Goal: Subscribe to service/newsletter

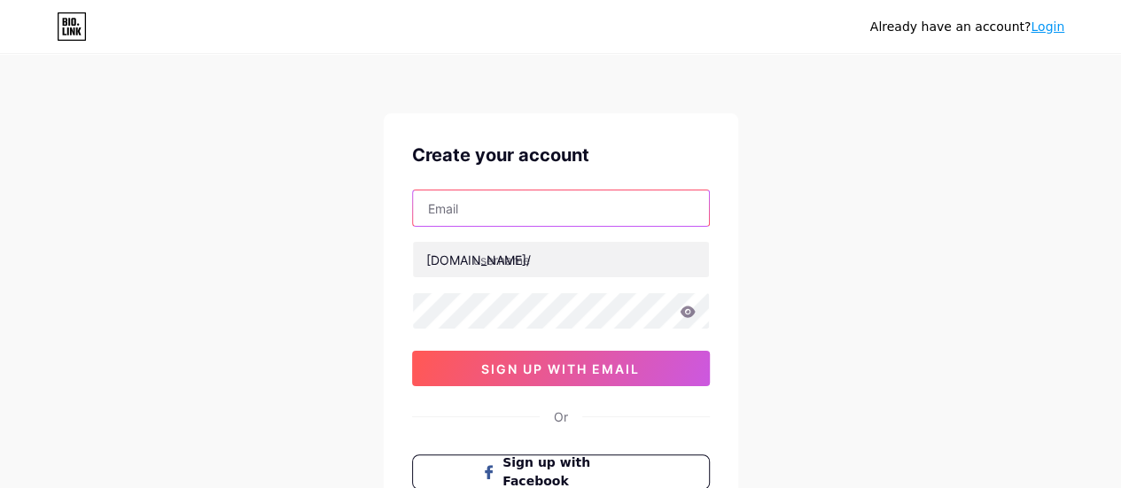
click at [548, 219] on input "text" at bounding box center [561, 208] width 296 height 35
type input "[EMAIL_ADDRESS][DOMAIN_NAME]"
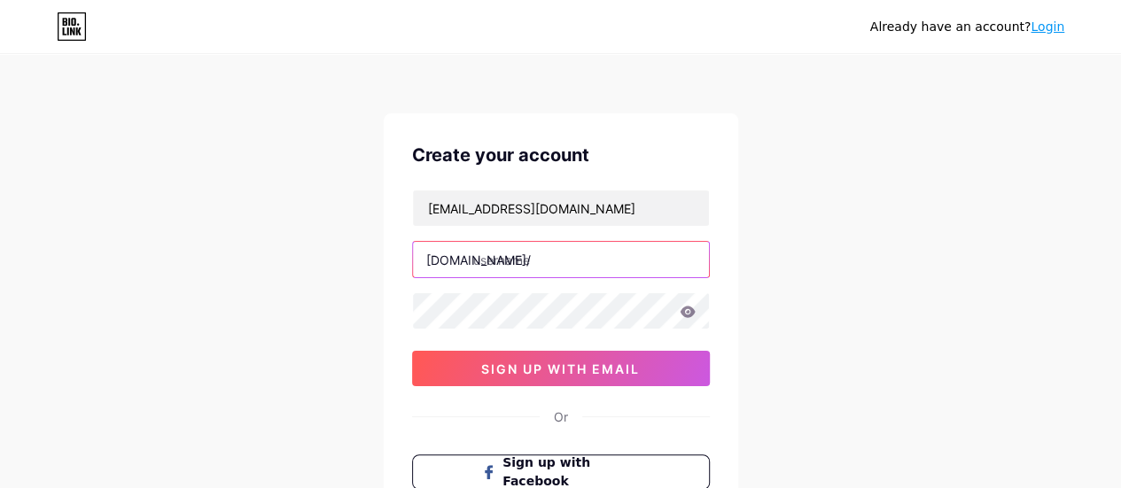
click at [572, 258] on input "text" at bounding box center [561, 259] width 296 height 35
type input "z"
type input "l"
type input "langitsenja"
click at [688, 309] on icon at bounding box center [687, 312] width 15 height 12
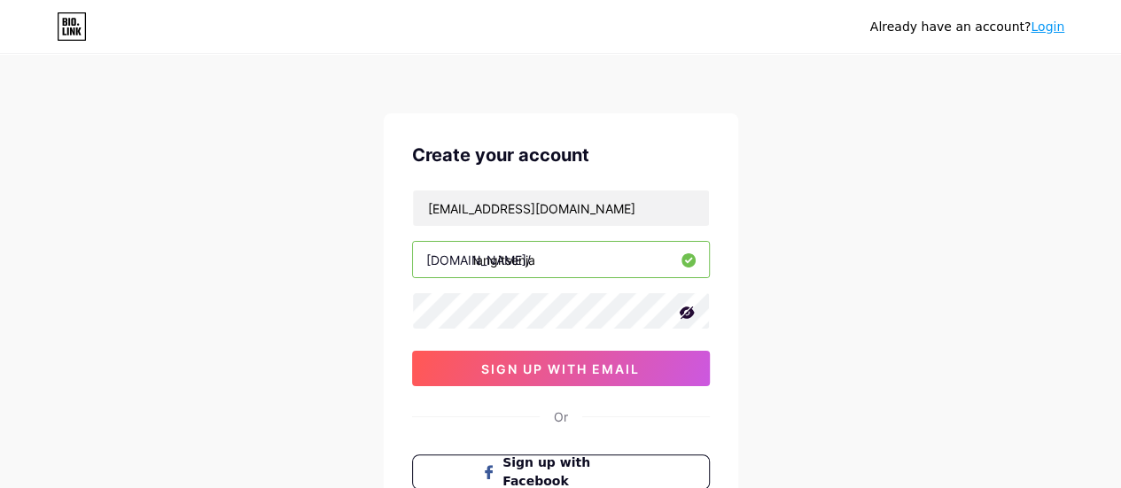
click at [688, 309] on icon at bounding box center [687, 313] width 18 height 18
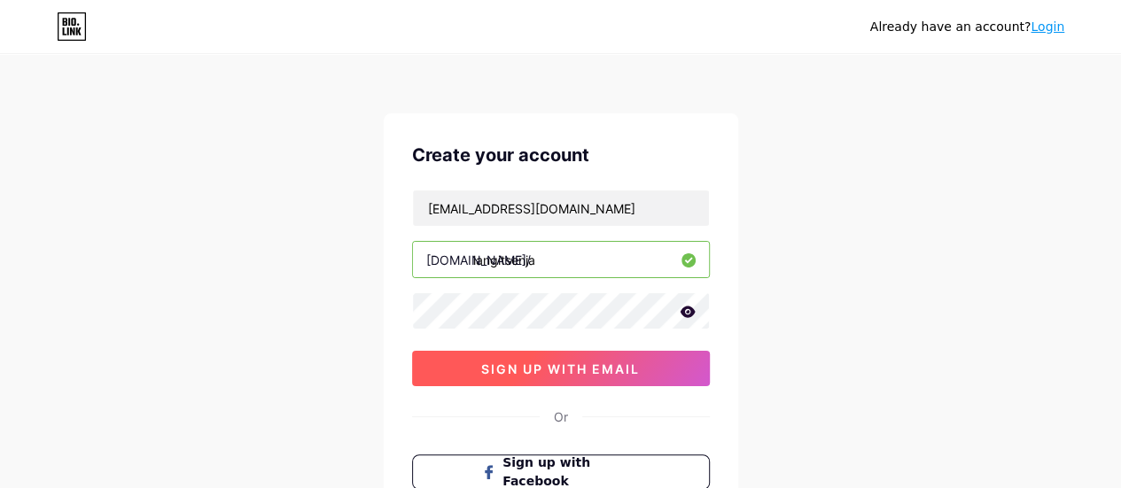
click at [678, 358] on button "sign up with email" at bounding box center [561, 368] width 298 height 35
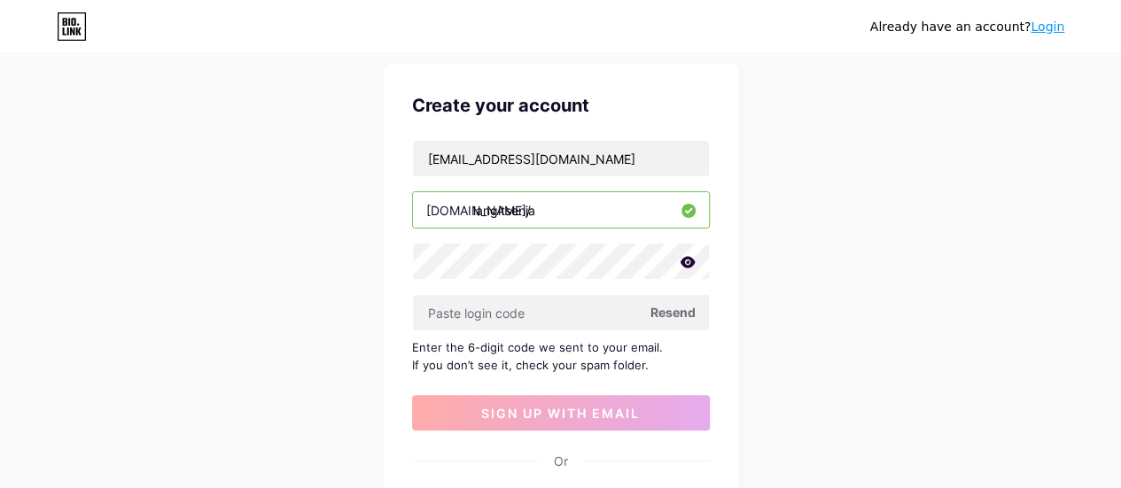
scroll to position [89, 0]
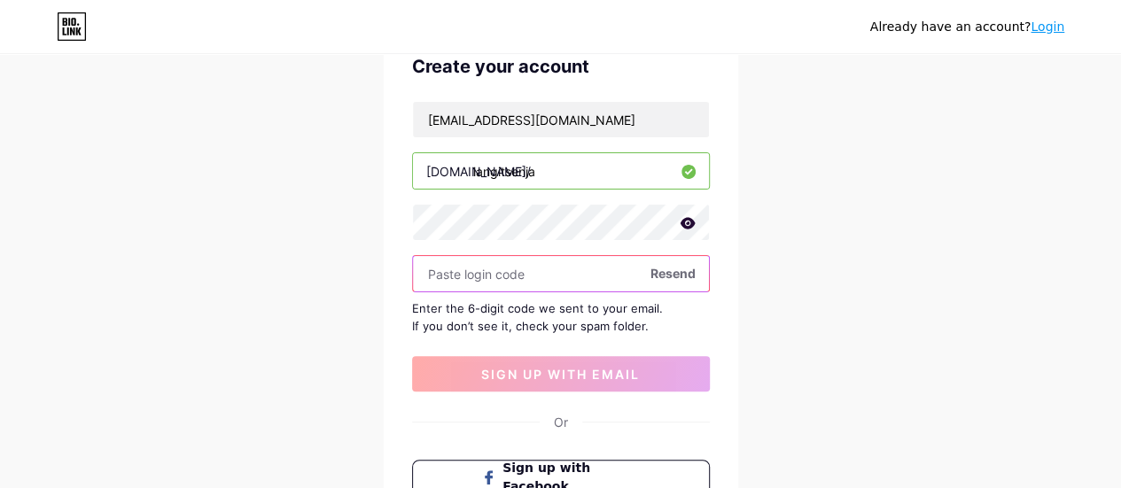
click at [561, 269] on input "text" at bounding box center [561, 273] width 296 height 35
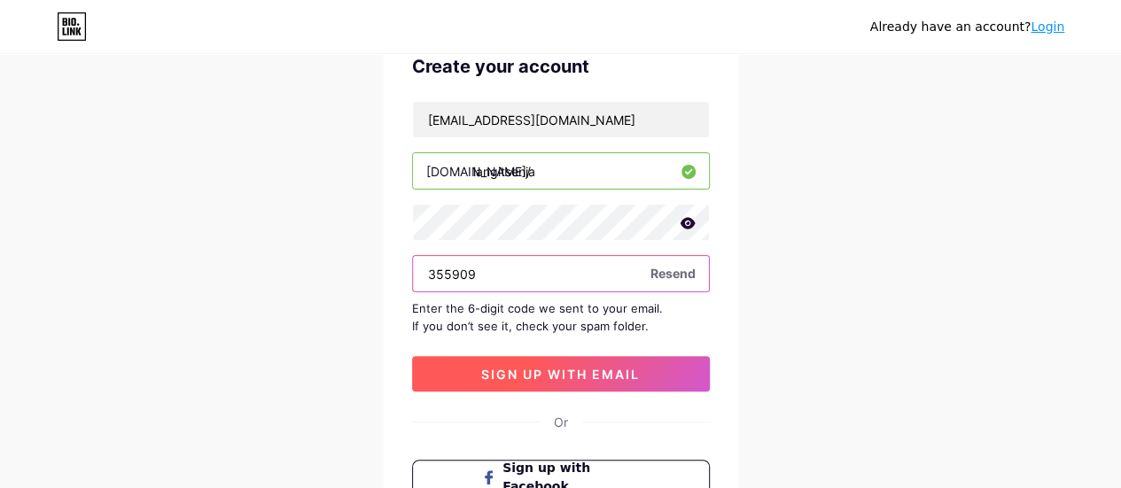
type input "355909"
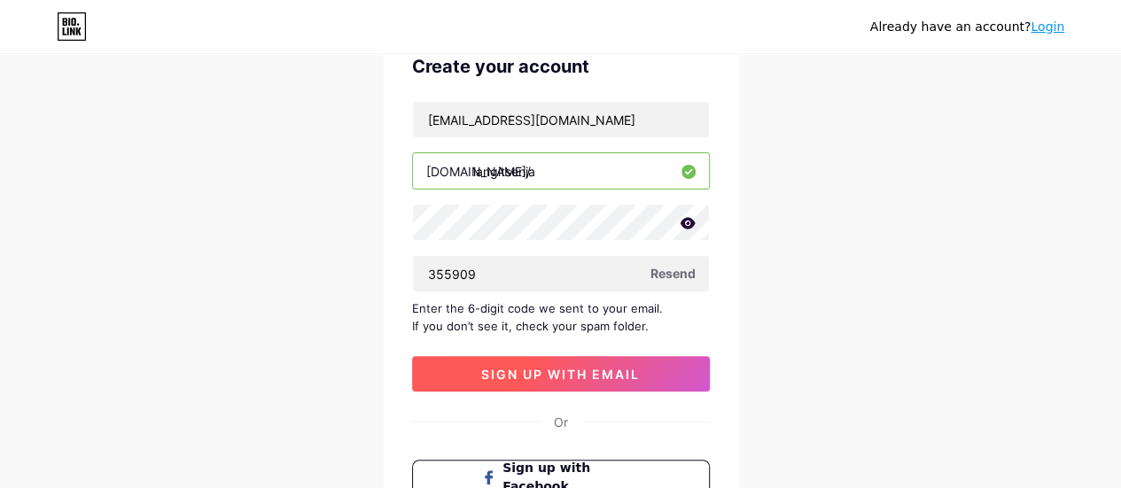
click at [597, 370] on span "sign up with email" at bounding box center [560, 374] width 159 height 15
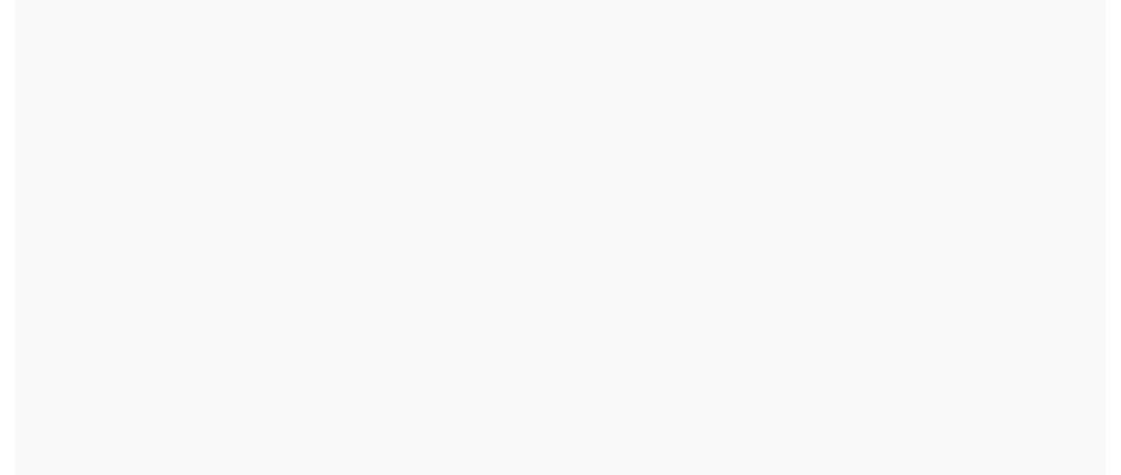
scroll to position [0, 0]
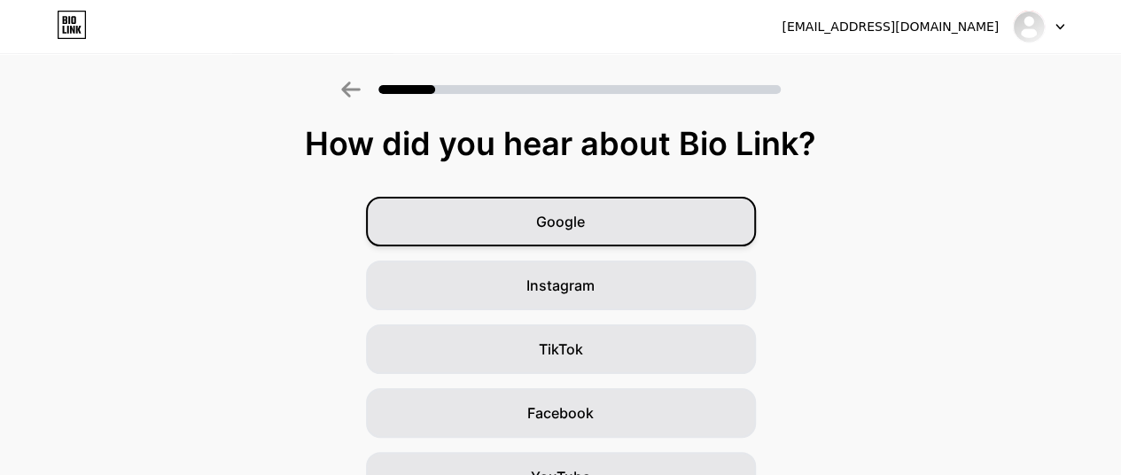
scroll to position [89, 0]
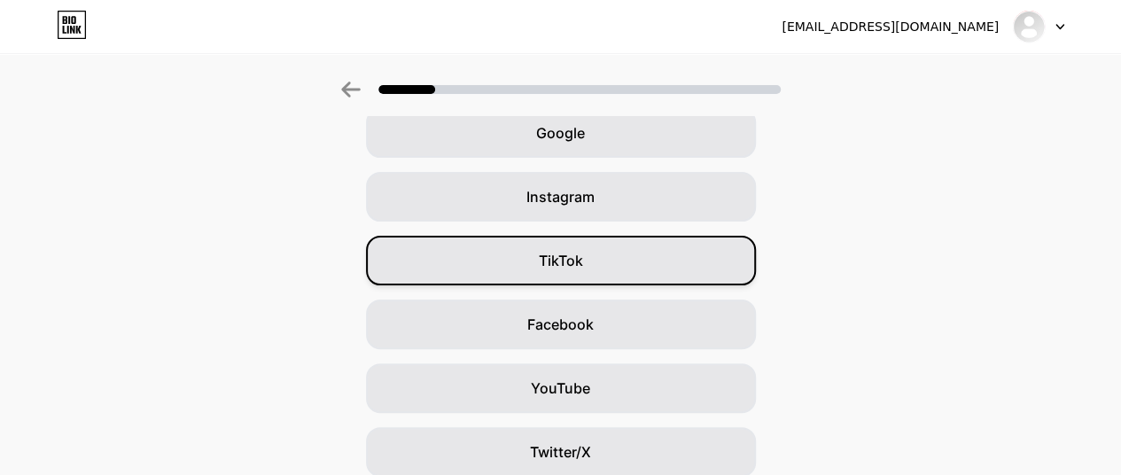
click at [608, 244] on div "TikTok" at bounding box center [561, 261] width 390 height 50
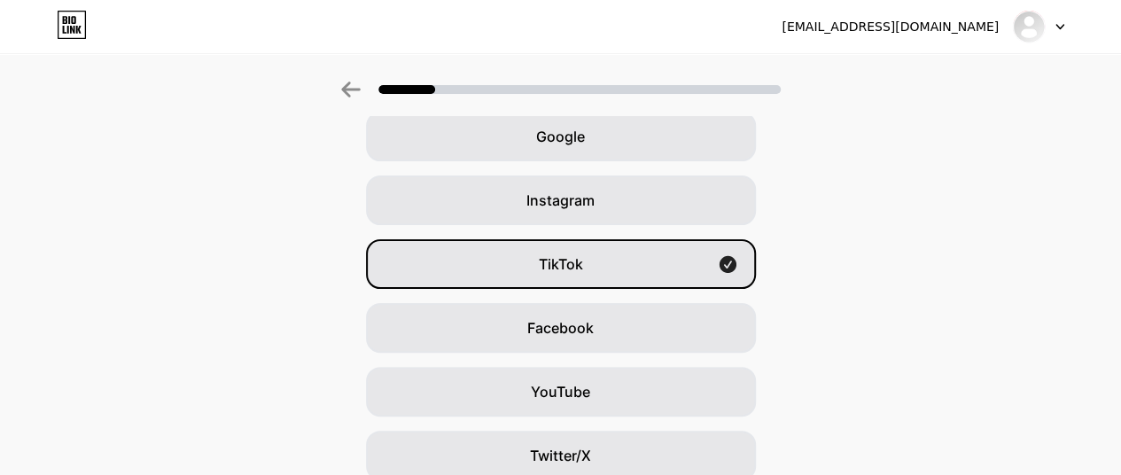
scroll to position [193, 0]
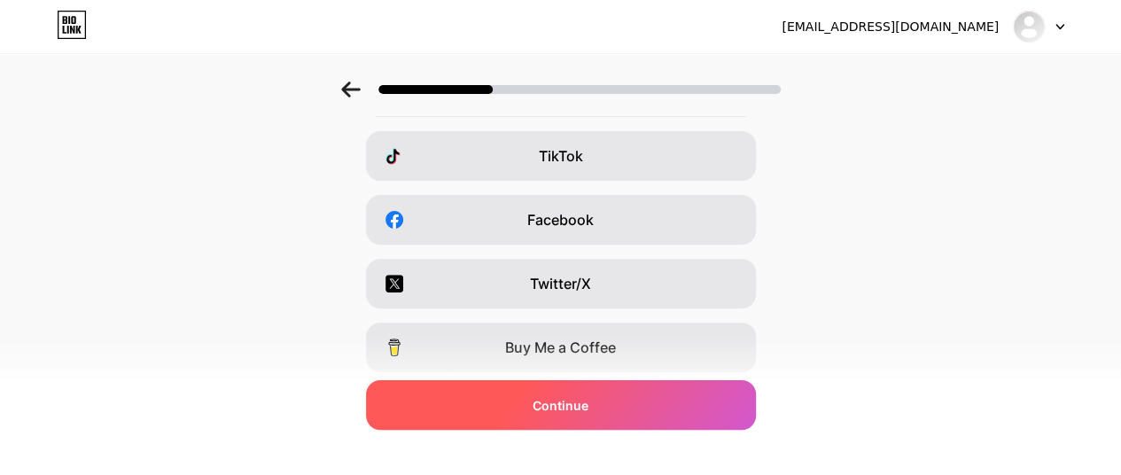
click at [690, 403] on div "Continue" at bounding box center [561, 405] width 390 height 50
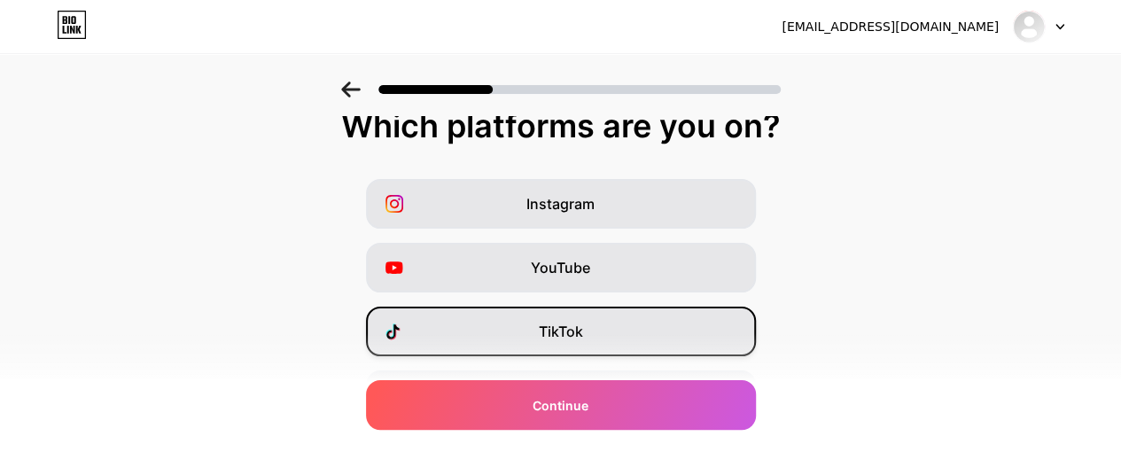
scroll to position [16, 0]
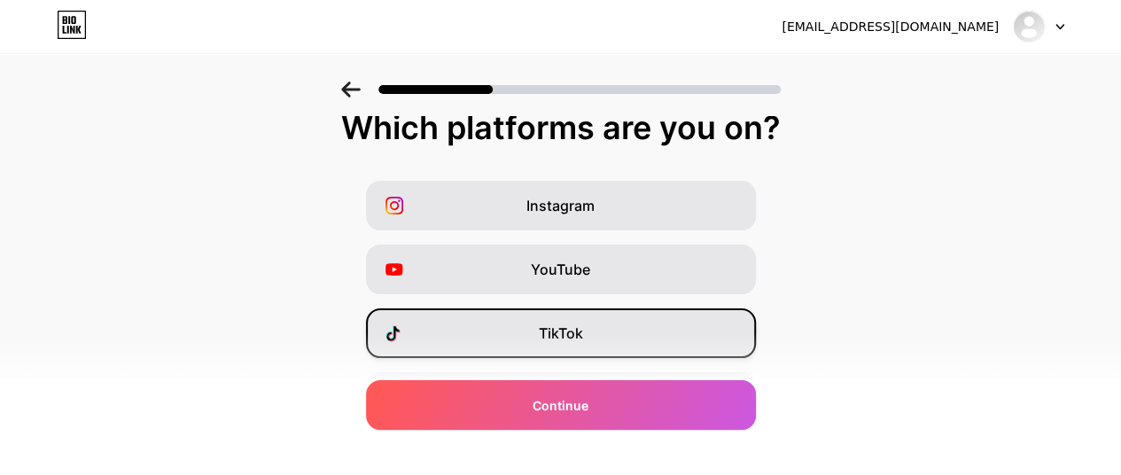
click at [603, 330] on div "TikTok" at bounding box center [561, 333] width 390 height 50
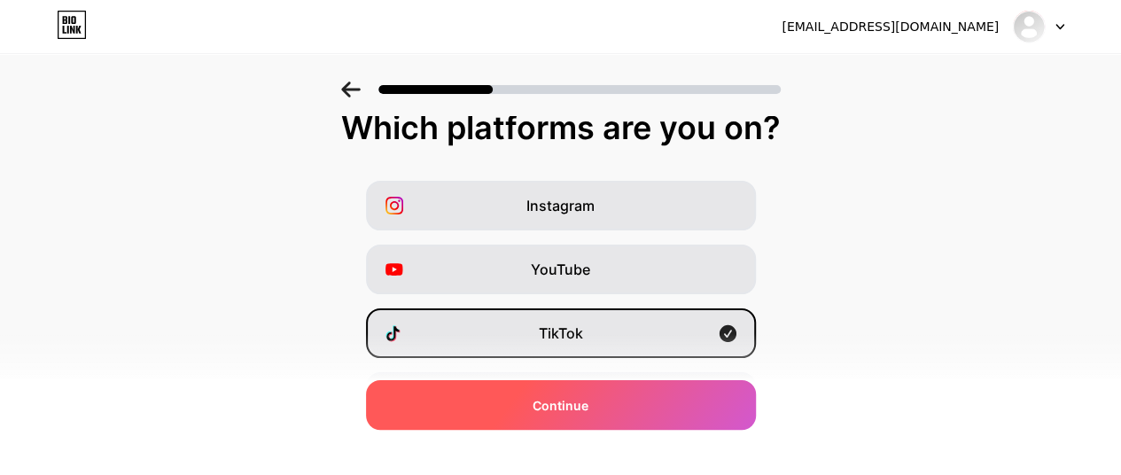
click at [636, 405] on div "Continue" at bounding box center [561, 405] width 390 height 50
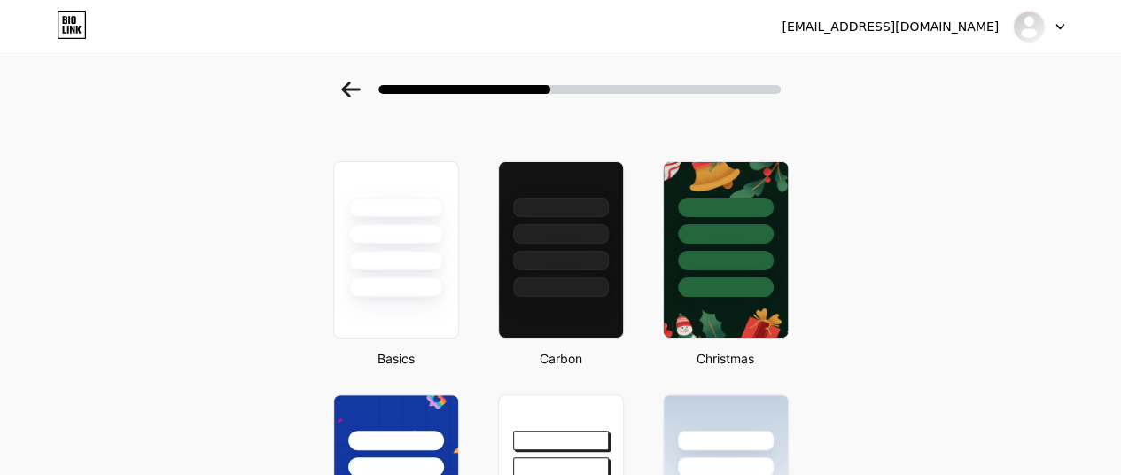
scroll to position [0, 0]
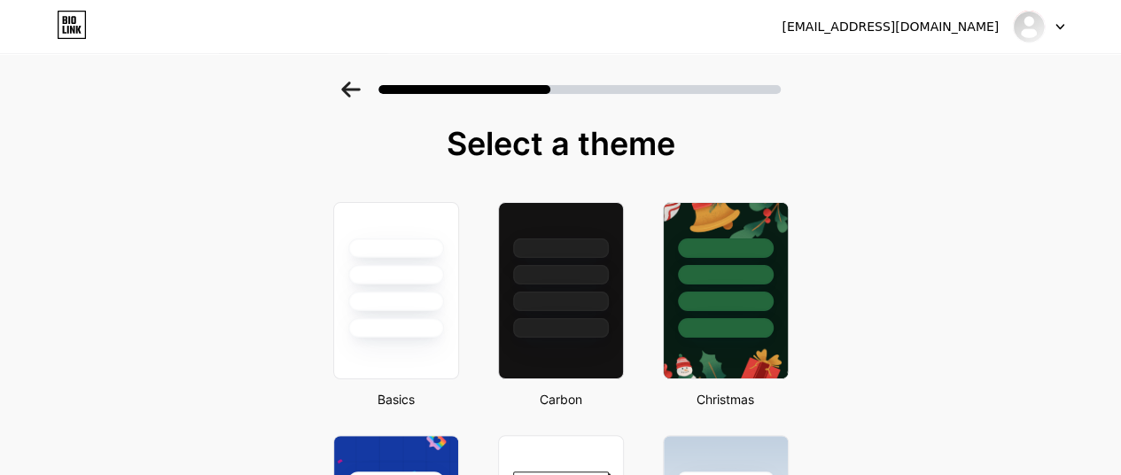
click at [527, 245] on div at bounding box center [561, 247] width 96 height 19
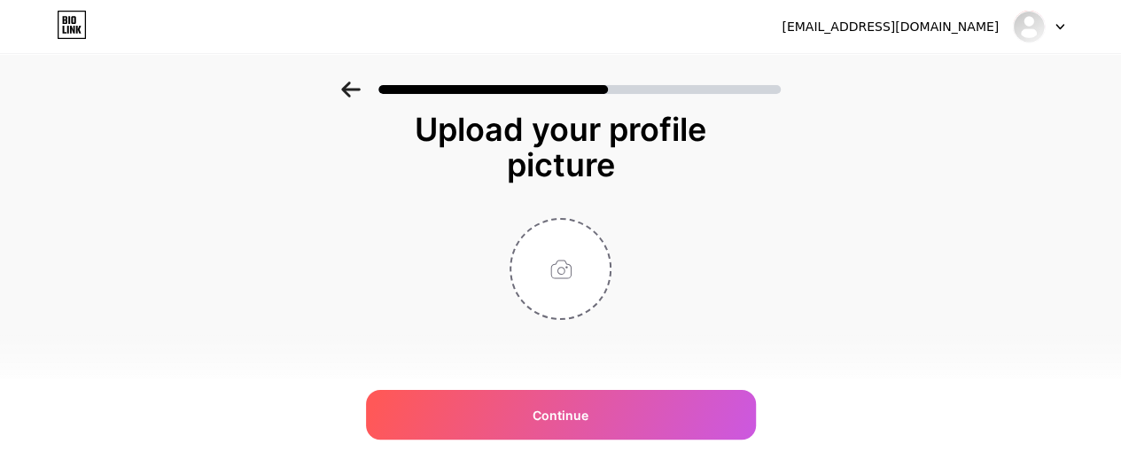
scroll to position [19, 0]
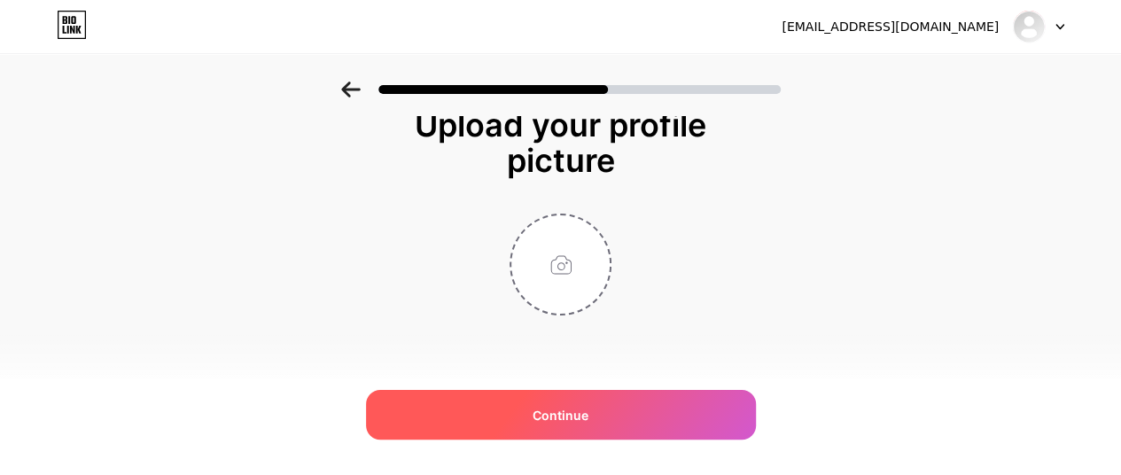
click at [597, 410] on div "Continue" at bounding box center [561, 415] width 390 height 50
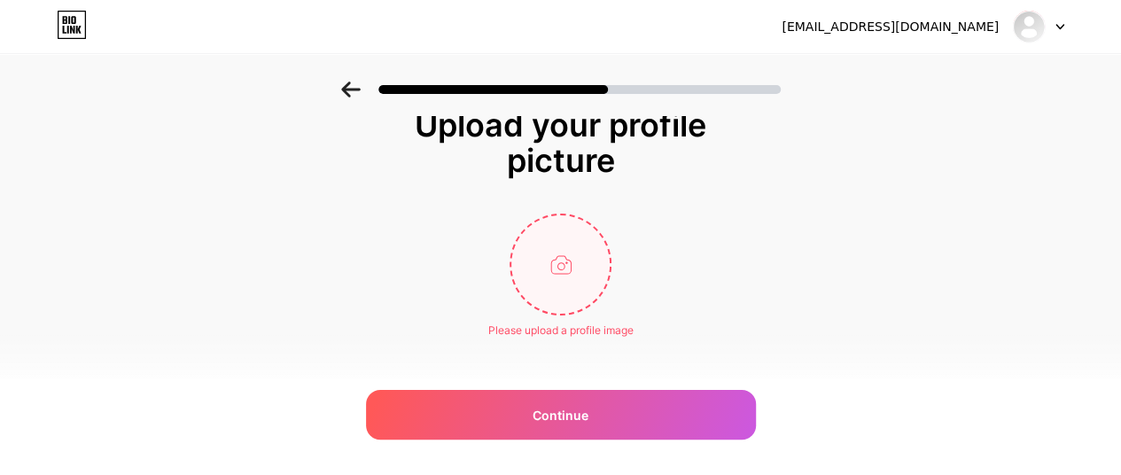
click at [571, 274] on input "file" at bounding box center [560, 264] width 98 height 98
type input "C:\fakepath\download (1).jpg"
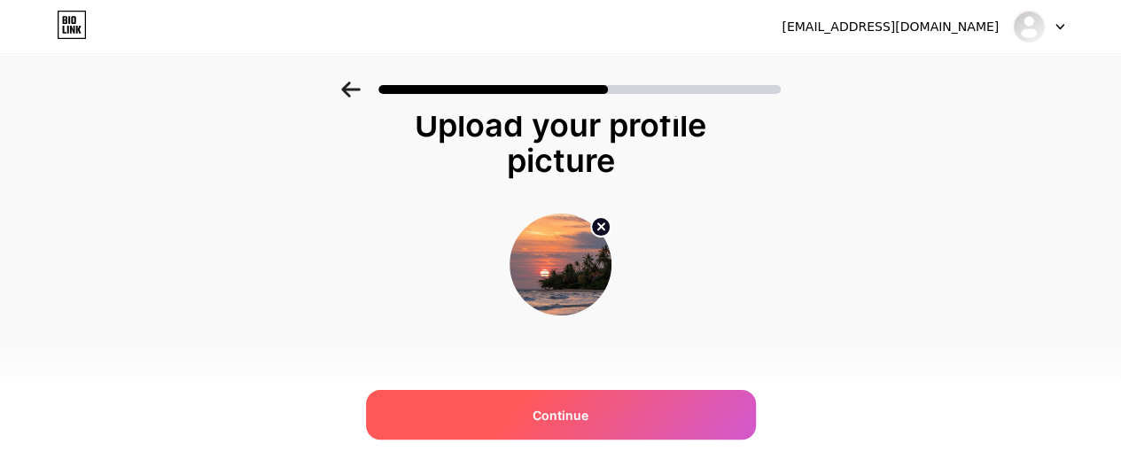
click at [662, 398] on div "Continue" at bounding box center [561, 415] width 390 height 50
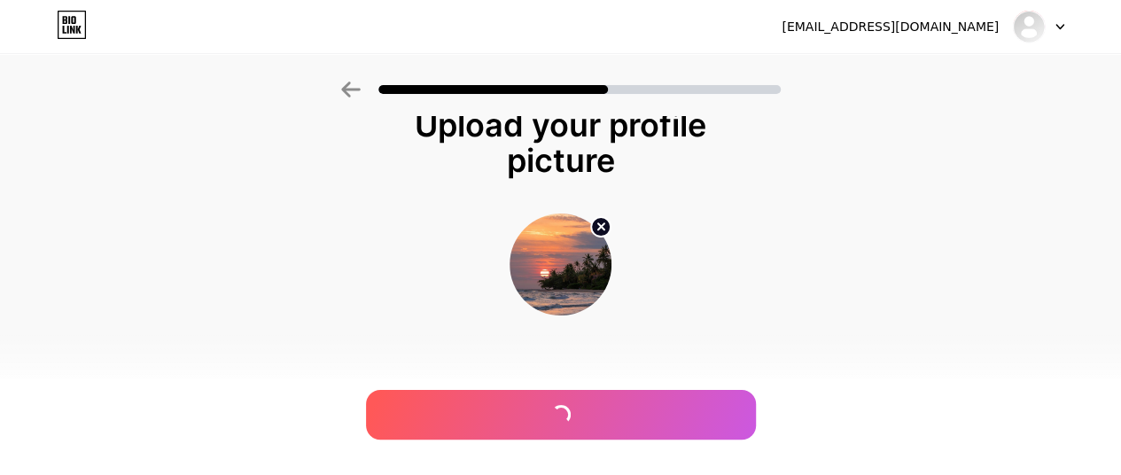
scroll to position [0, 0]
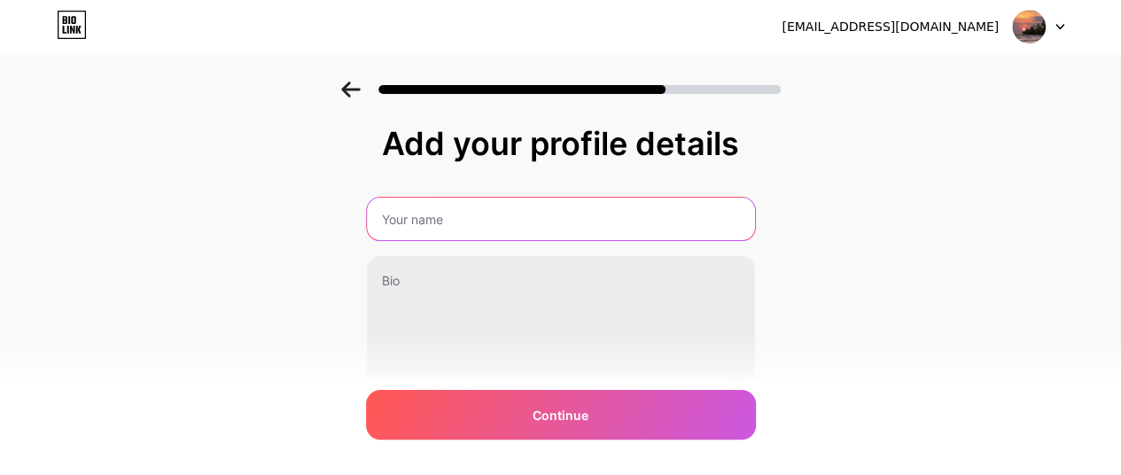
click at [491, 208] on input "text" at bounding box center [561, 219] width 388 height 43
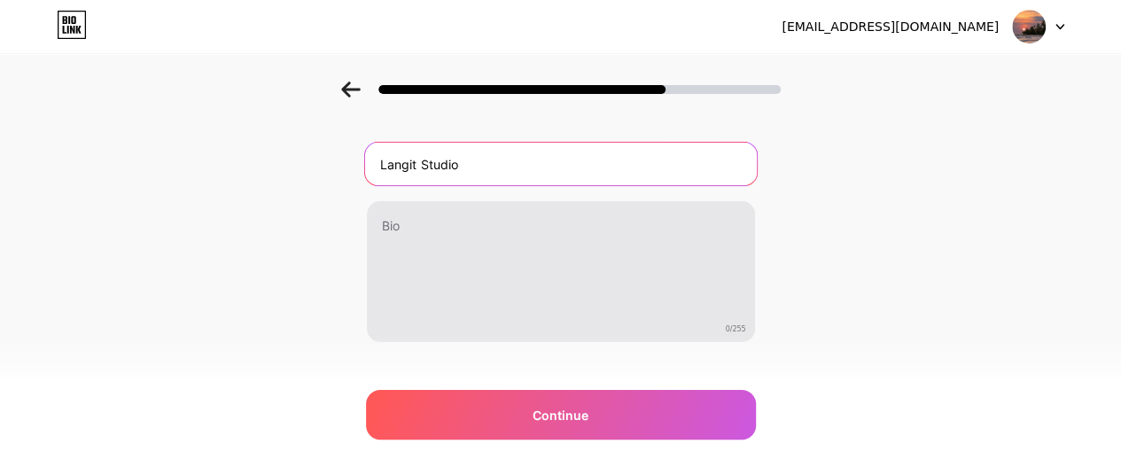
scroll to position [82, 0]
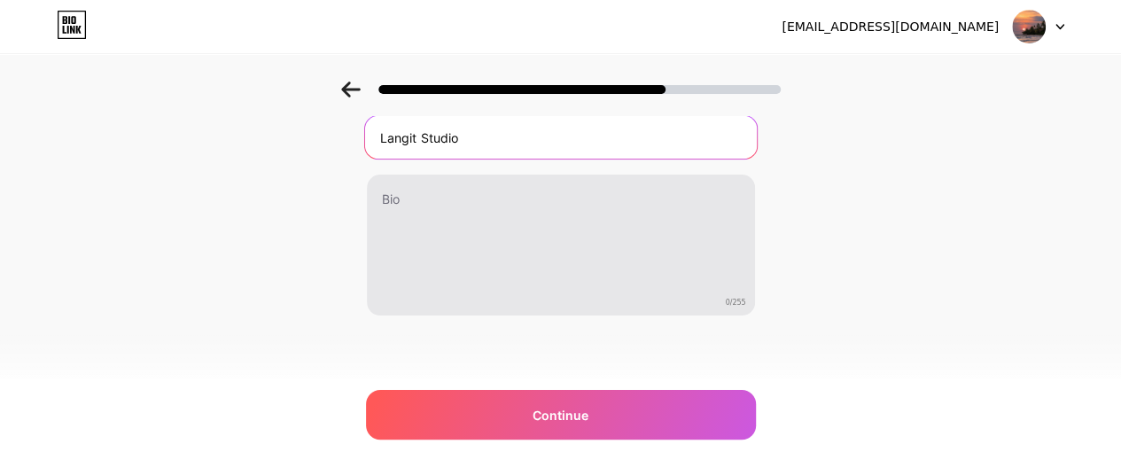
type input "Langit Studio"
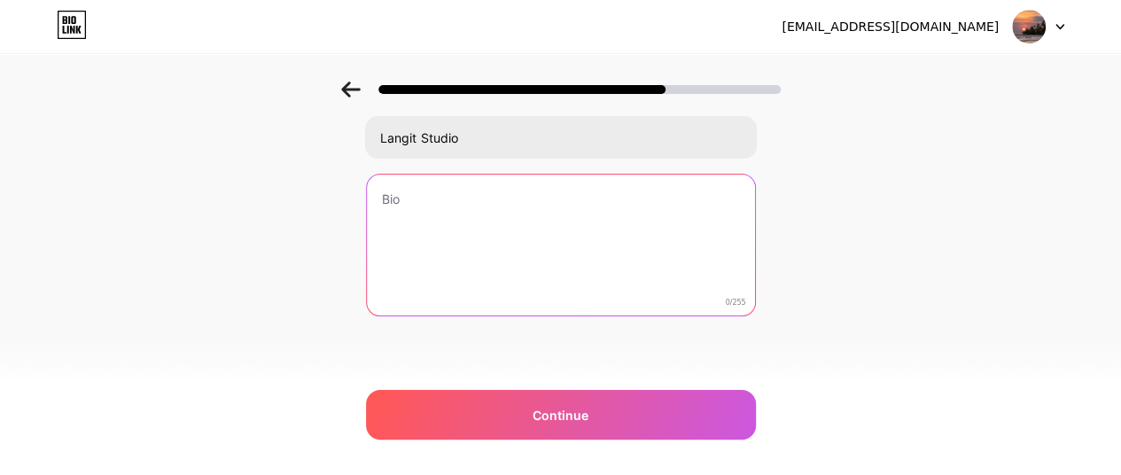
click at [517, 262] on textarea at bounding box center [561, 246] width 388 height 143
type textarea "Hai guys. Selamat datang ke Langit Senja."
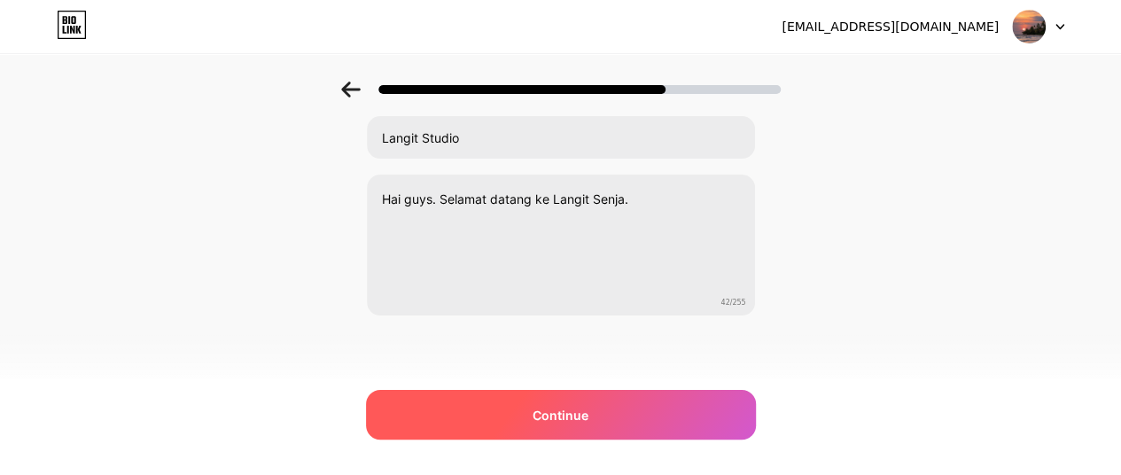
click at [570, 435] on div "Continue" at bounding box center [561, 415] width 390 height 50
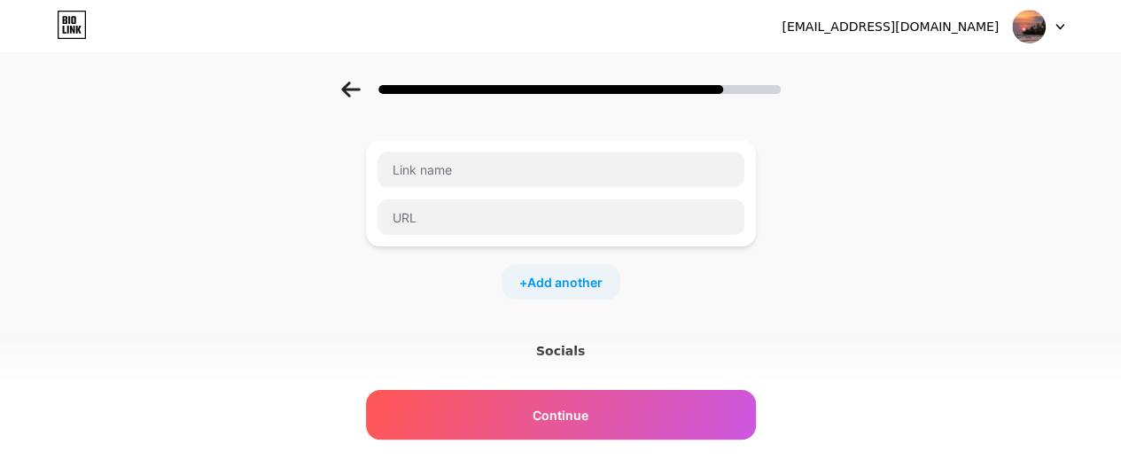
scroll to position [0, 0]
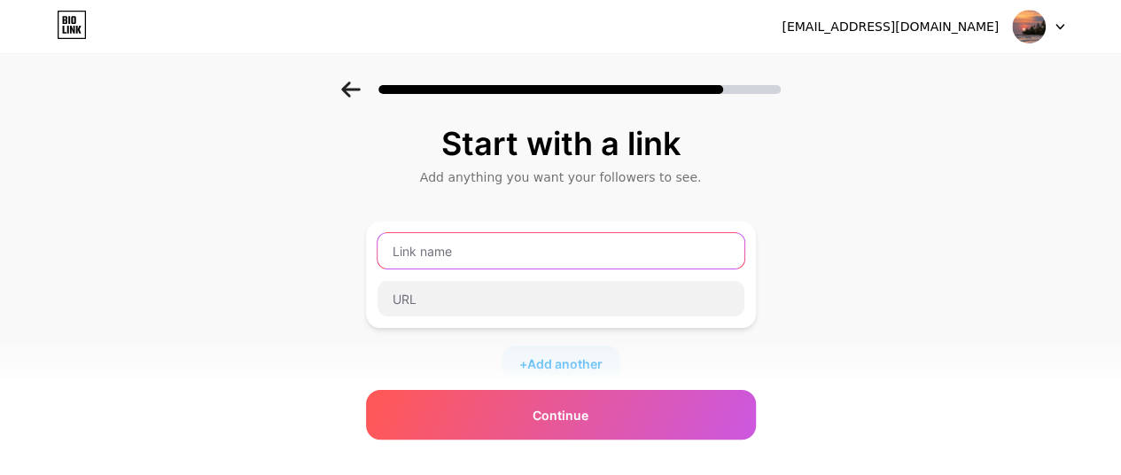
click at [487, 240] on input "text" at bounding box center [560, 250] width 367 height 35
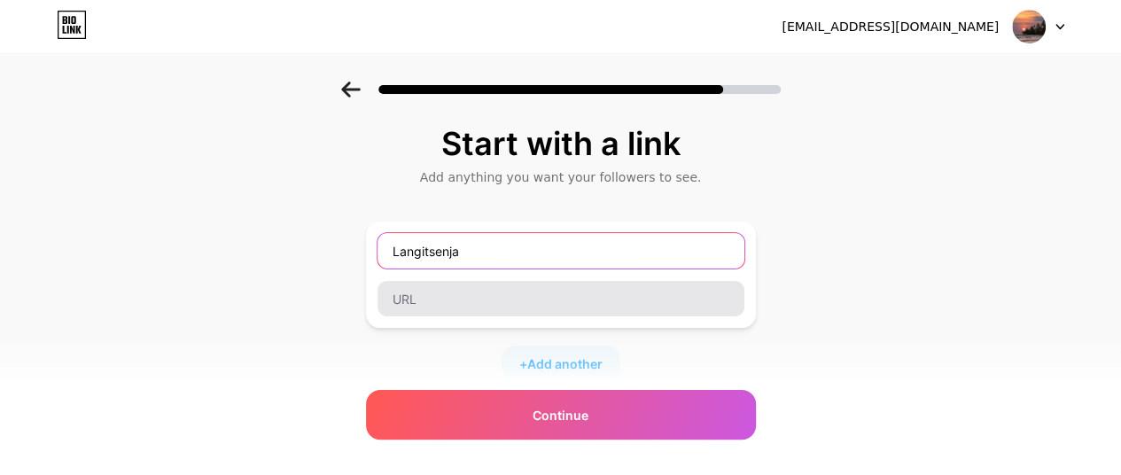
type input "Langitsenja"
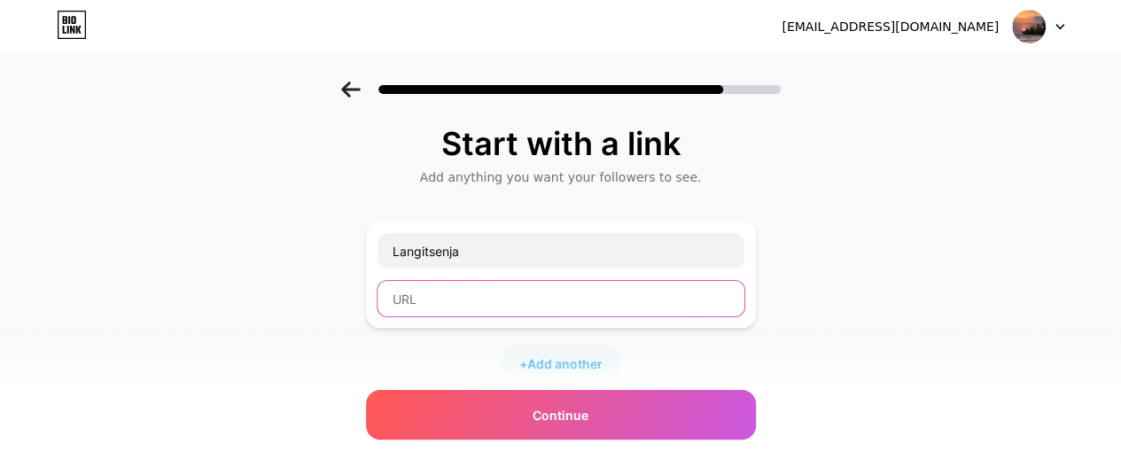
click at [503, 297] on input "text" at bounding box center [560, 298] width 367 height 35
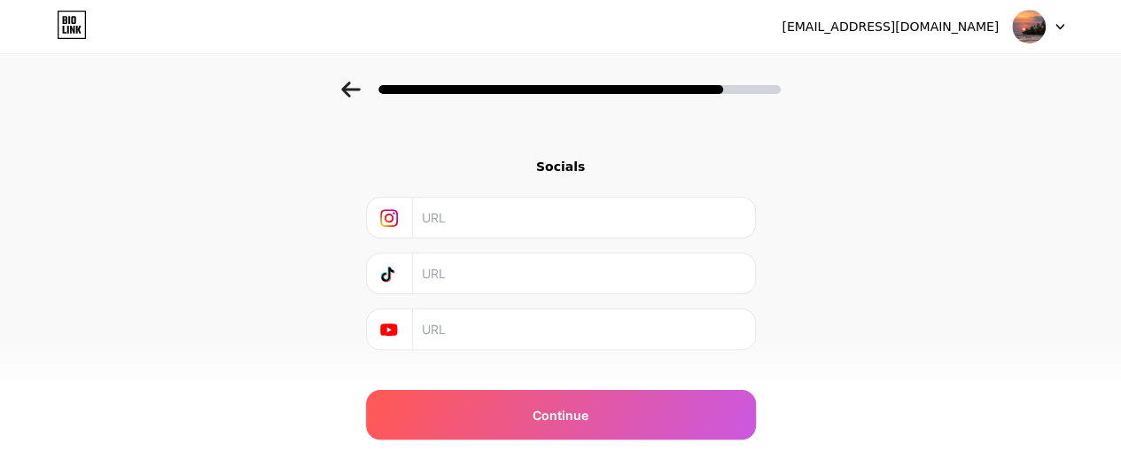
click at [517, 214] on input "text" at bounding box center [583, 218] width 322 height 40
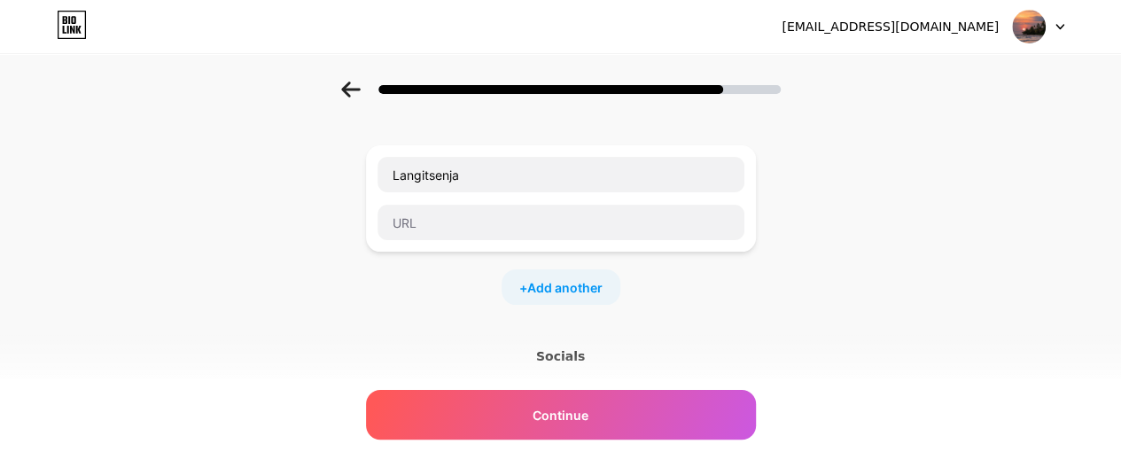
scroll to position [0, 0]
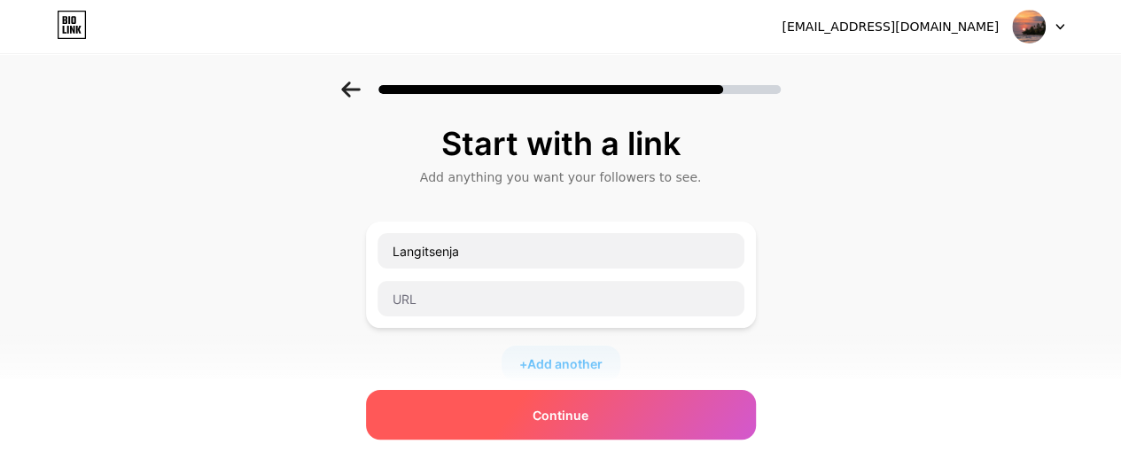
click at [532, 407] on div "Continue" at bounding box center [561, 415] width 390 height 50
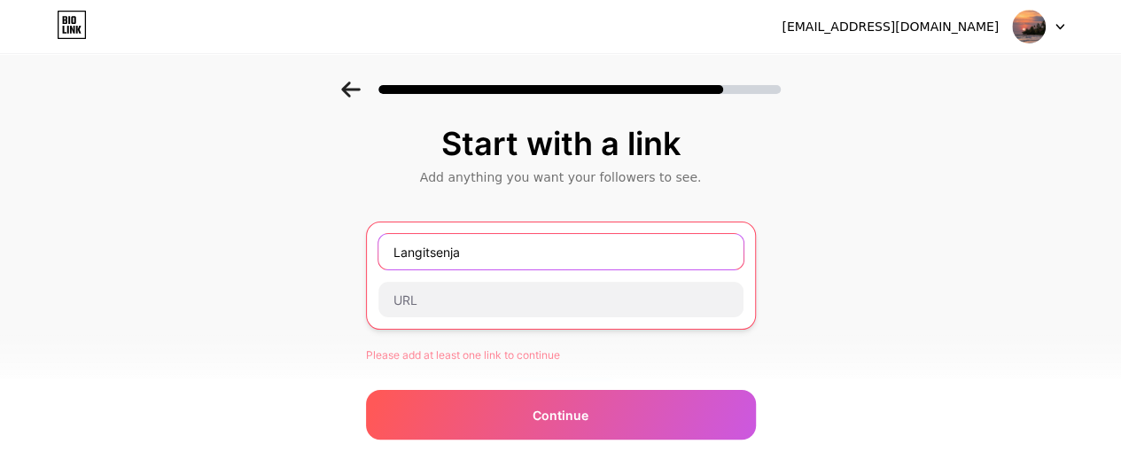
drag, startPoint x: 535, startPoint y: 236, endPoint x: 351, endPoint y: 244, distance: 184.5
click at [351, 244] on div "Start with a link Add anything you want your followers to see. [PERSON_NAME] Pl…" at bounding box center [560, 409] width 1121 height 655
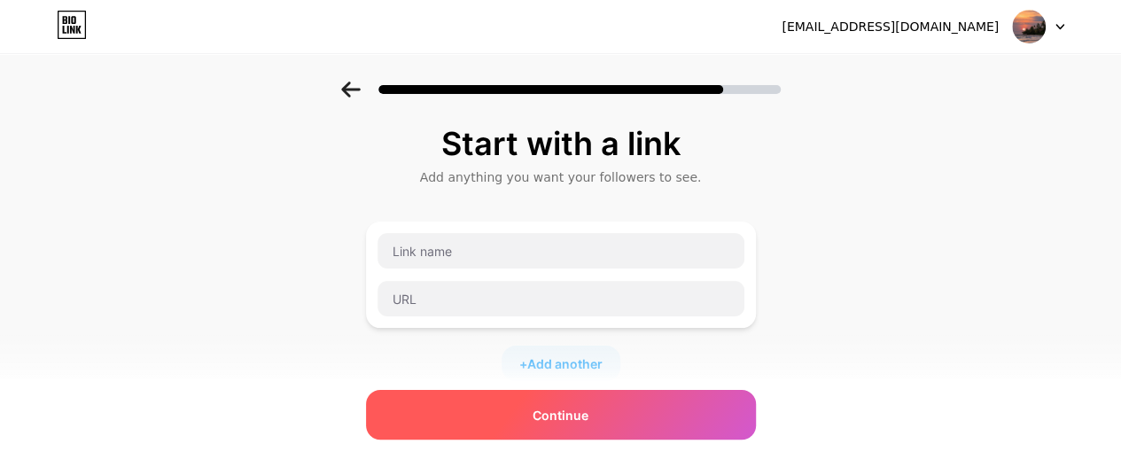
click at [505, 416] on div "Continue" at bounding box center [561, 415] width 390 height 50
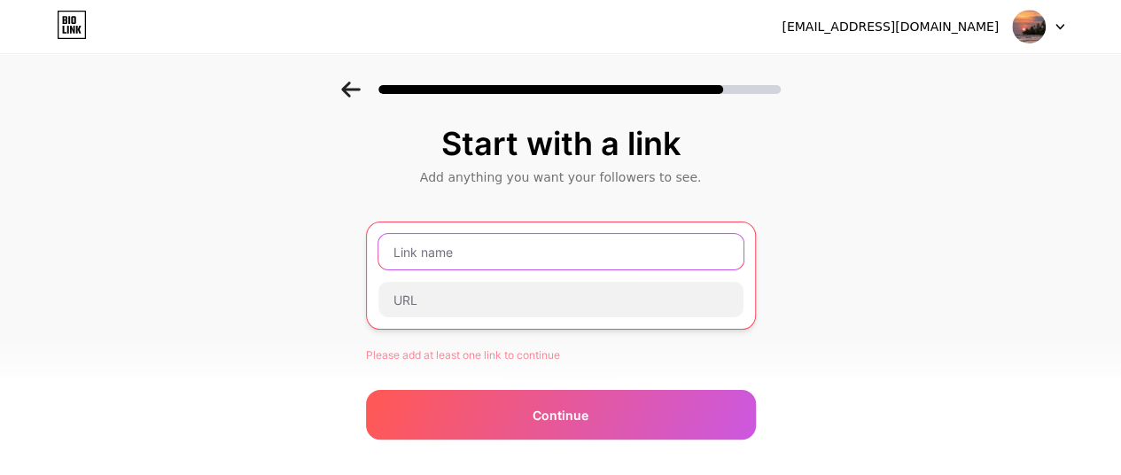
click at [512, 250] on input "text" at bounding box center [560, 251] width 365 height 35
click at [577, 264] on input "text" at bounding box center [560, 251] width 365 height 35
click at [577, 261] on input "text" at bounding box center [560, 251] width 365 height 35
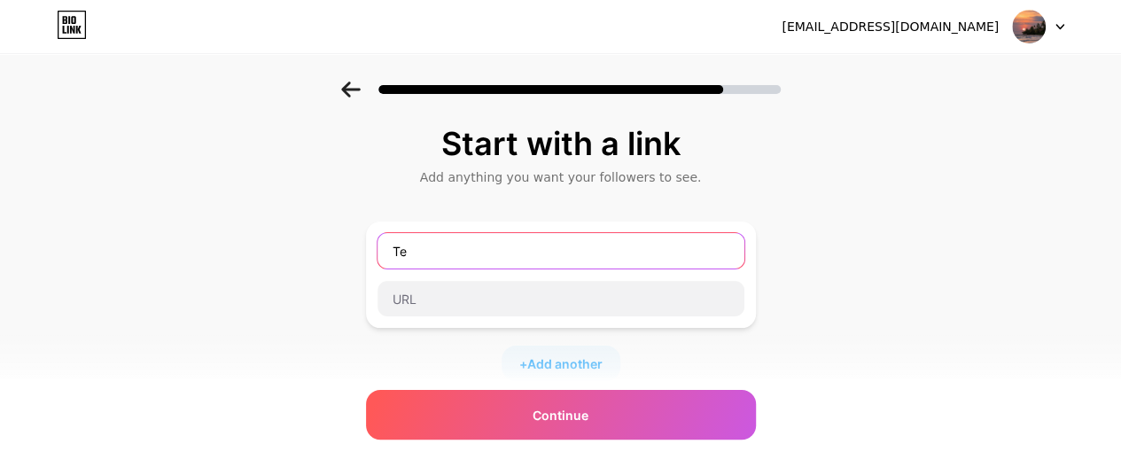
type input "T"
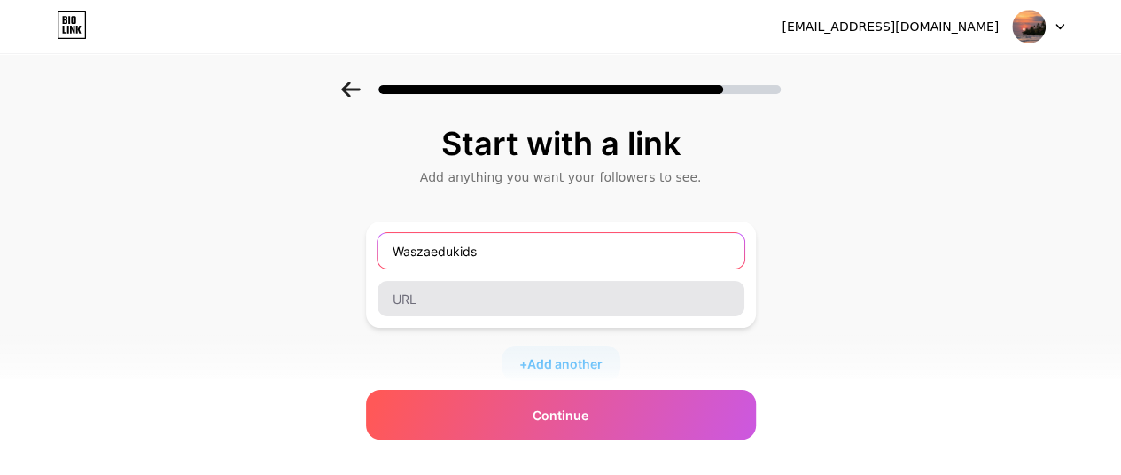
type input "Waszaedukids"
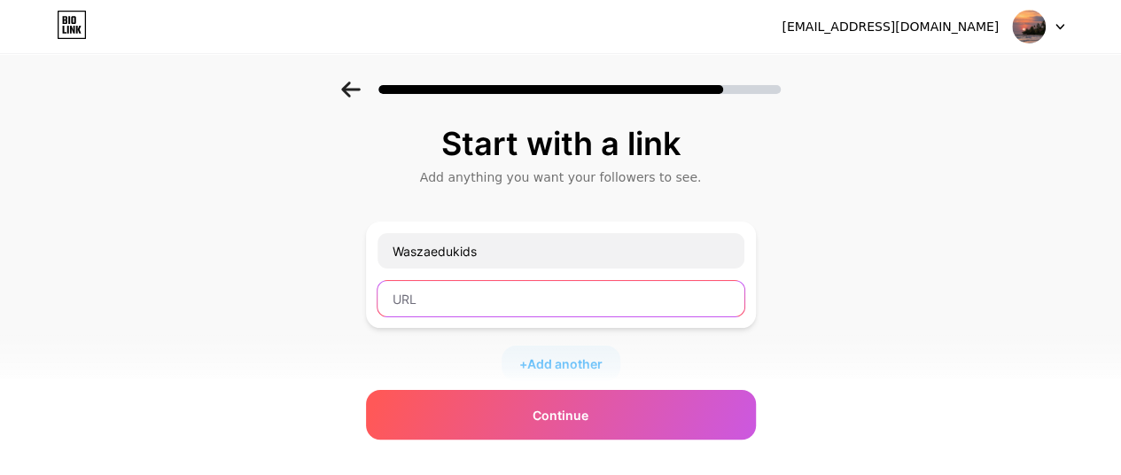
click at [572, 300] on input "text" at bounding box center [560, 298] width 367 height 35
paste input "[URL][DOMAIN_NAME]"
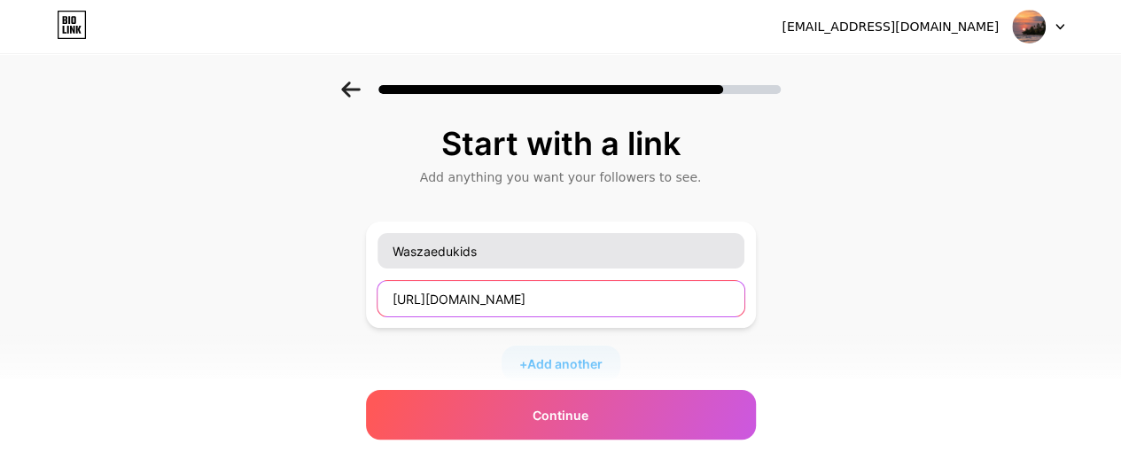
type input "[URL][DOMAIN_NAME]"
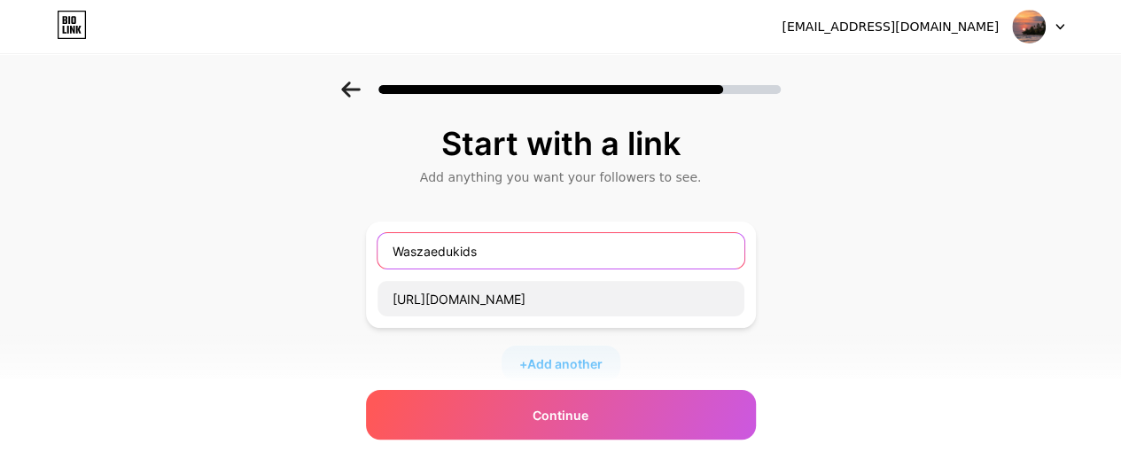
click at [441, 250] on input "Waszaedukids" at bounding box center [560, 250] width 367 height 35
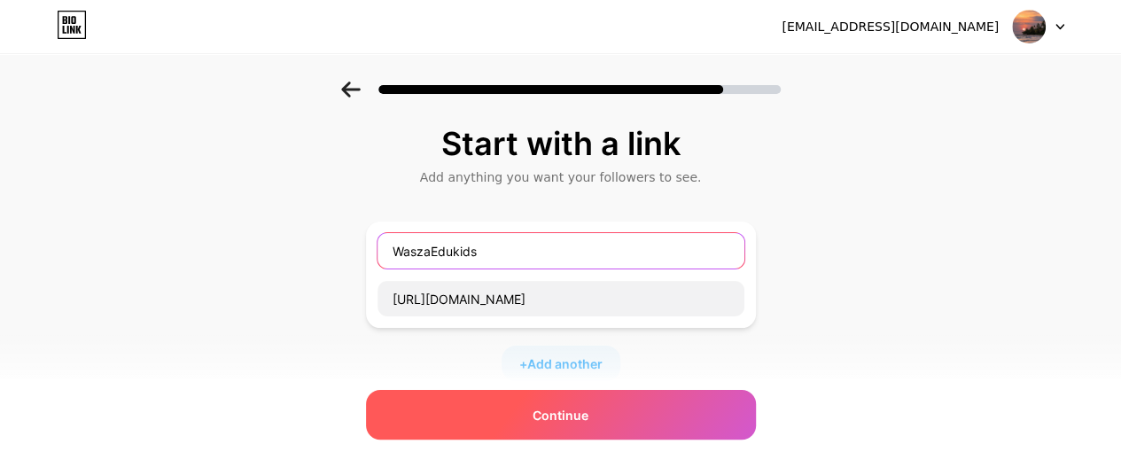
type input "WaszaEdukids"
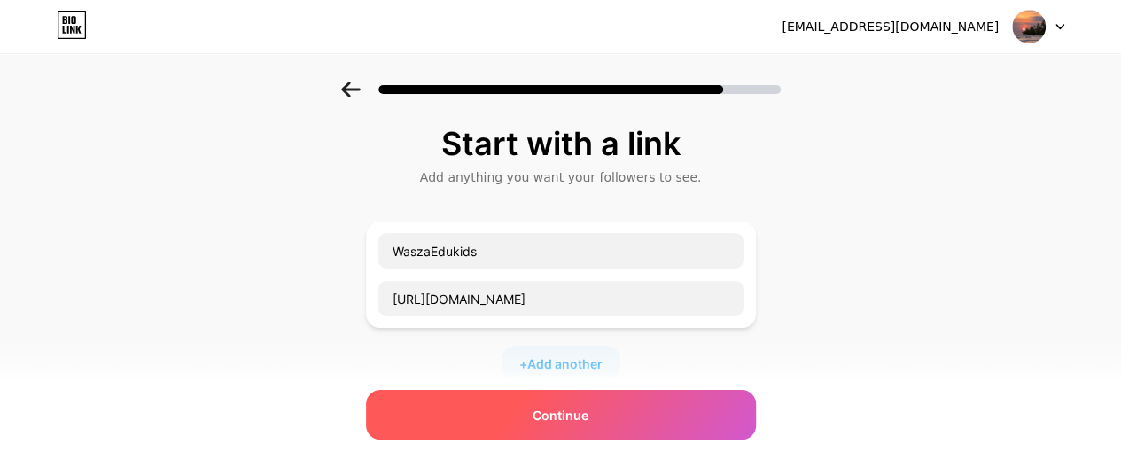
click at [507, 410] on div "Continue" at bounding box center [561, 415] width 390 height 50
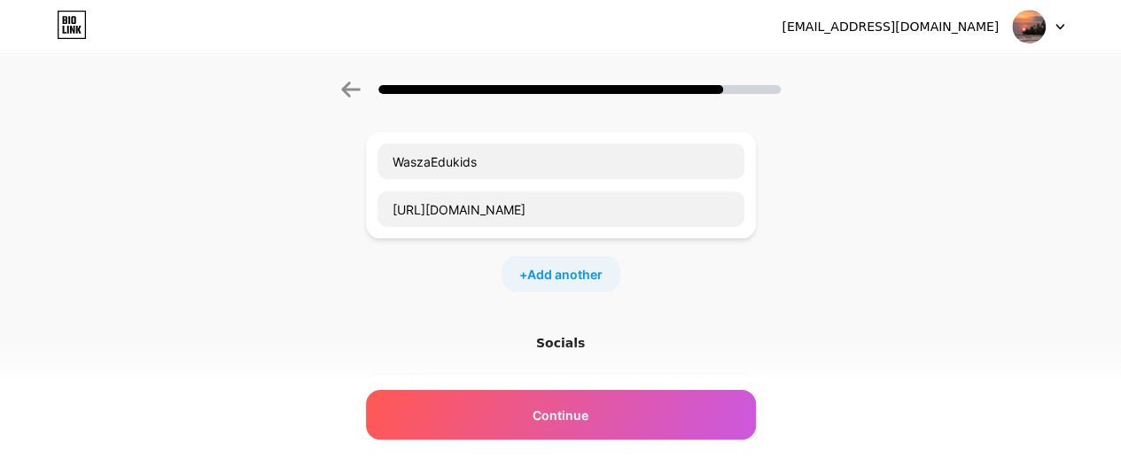
scroll to position [177, 0]
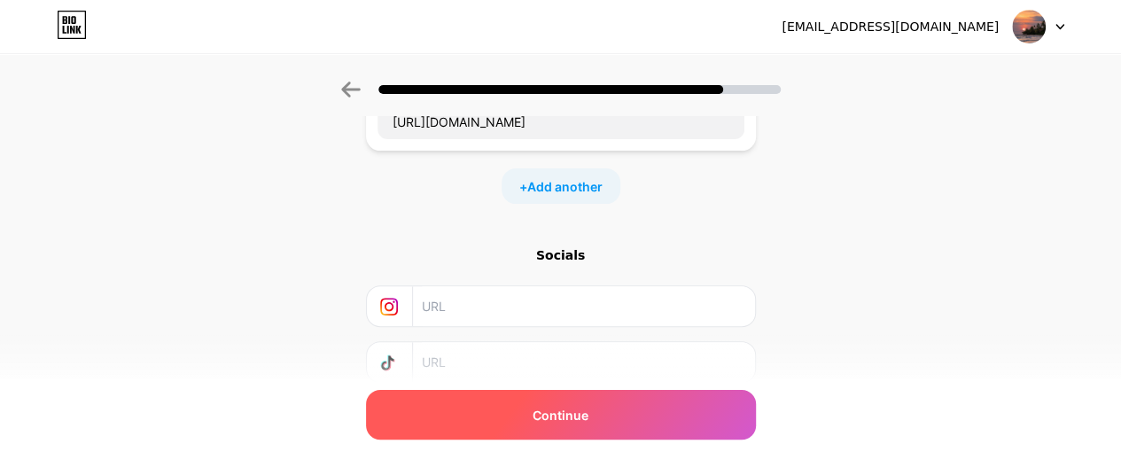
click at [606, 418] on div "Continue" at bounding box center [561, 415] width 390 height 50
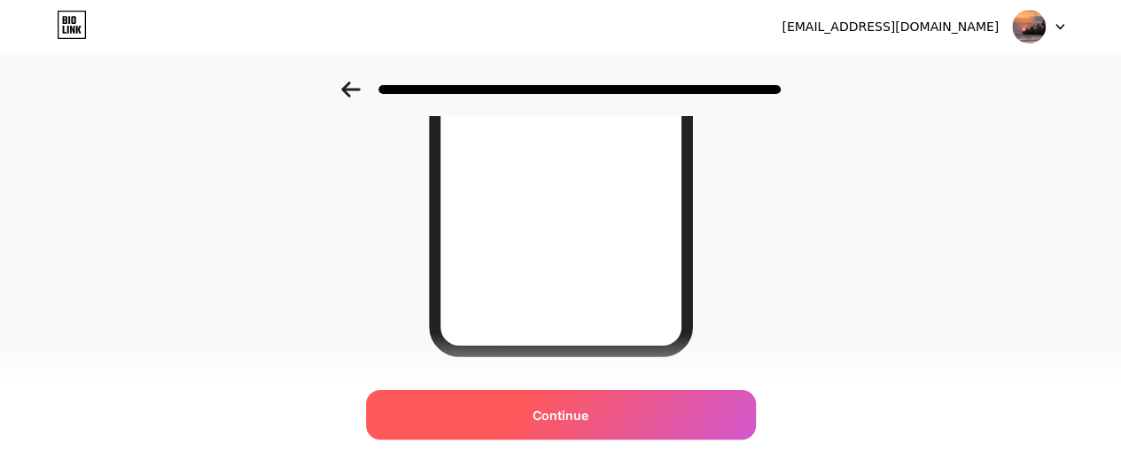
scroll to position [416, 0]
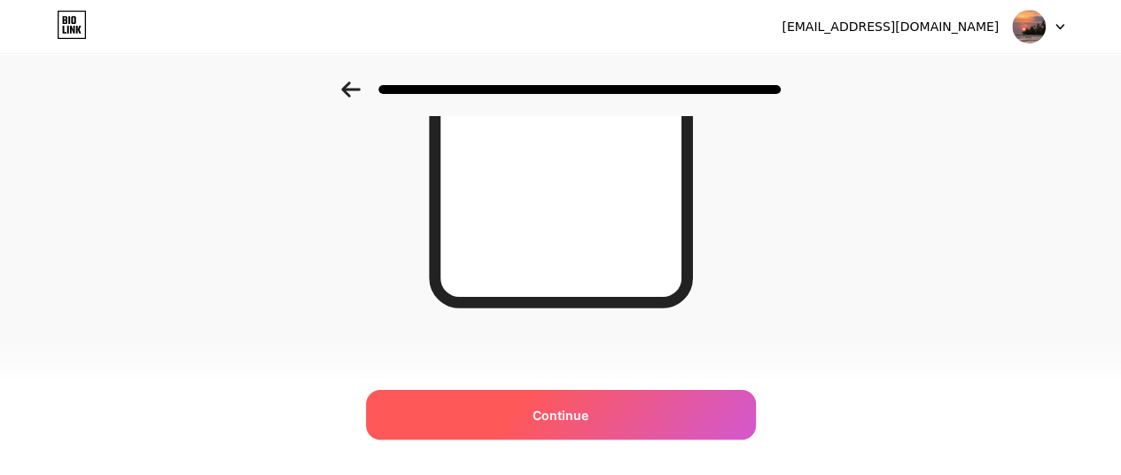
click at [581, 396] on div "Continue" at bounding box center [561, 415] width 390 height 50
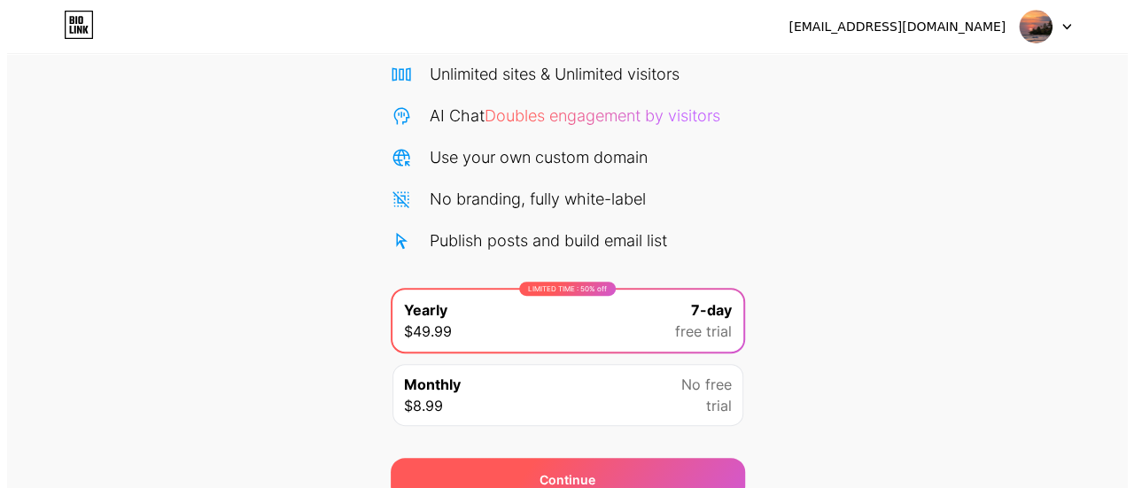
scroll to position [223, 0]
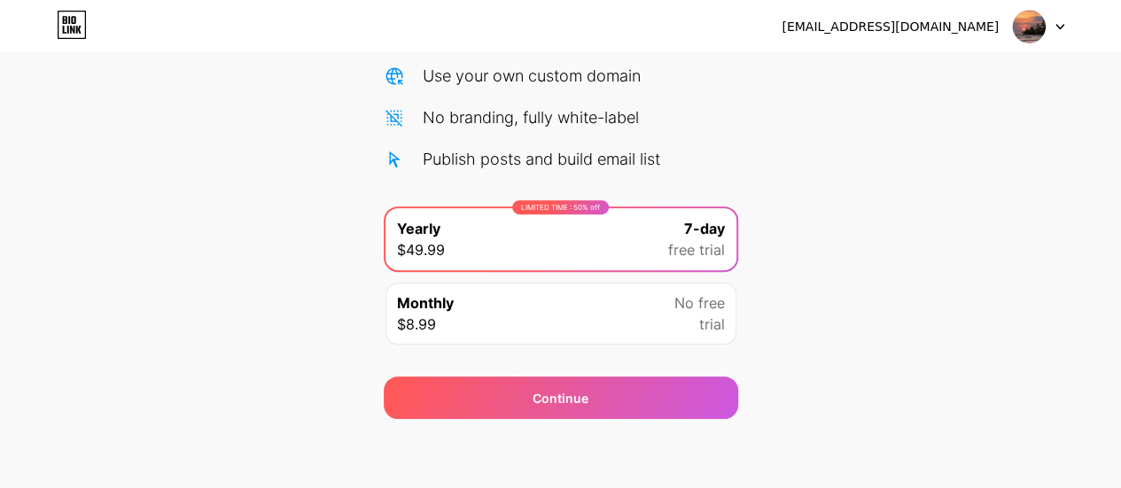
click at [583, 283] on div "Monthly $8.99 No free trial" at bounding box center [560, 314] width 351 height 62
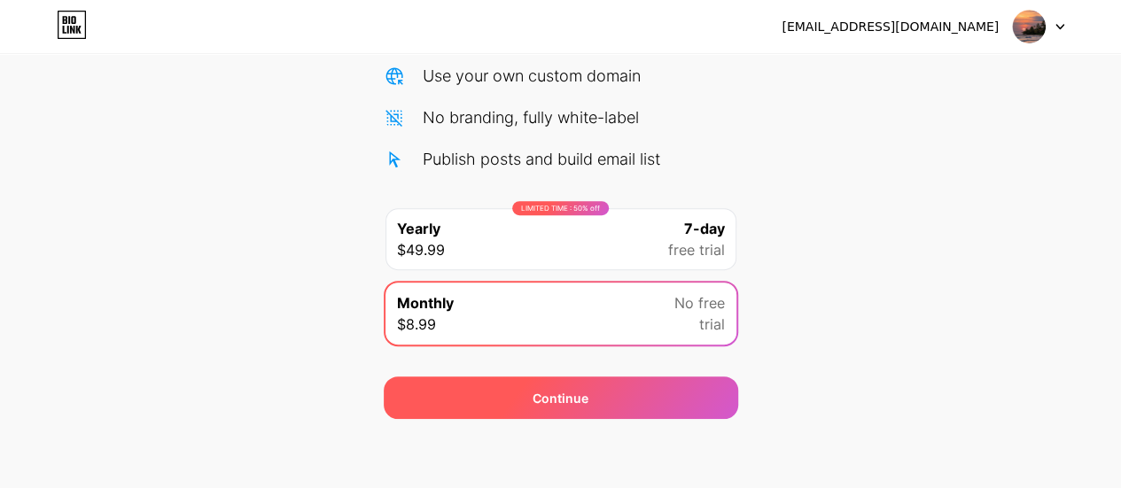
click at [575, 402] on span "Continue" at bounding box center [561, 398] width 56 height 19
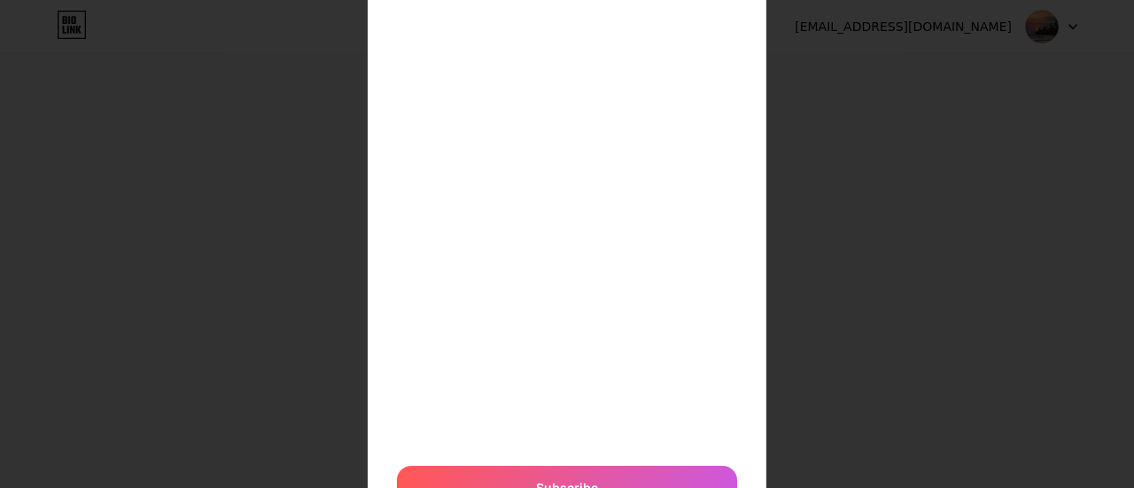
scroll to position [489, 0]
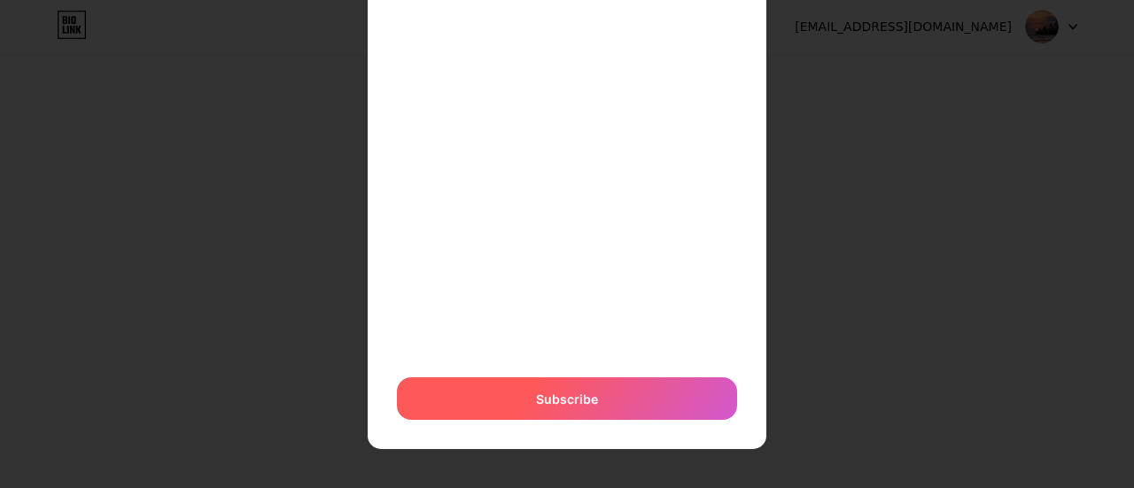
click at [581, 394] on span "Subscribe" at bounding box center [567, 399] width 62 height 19
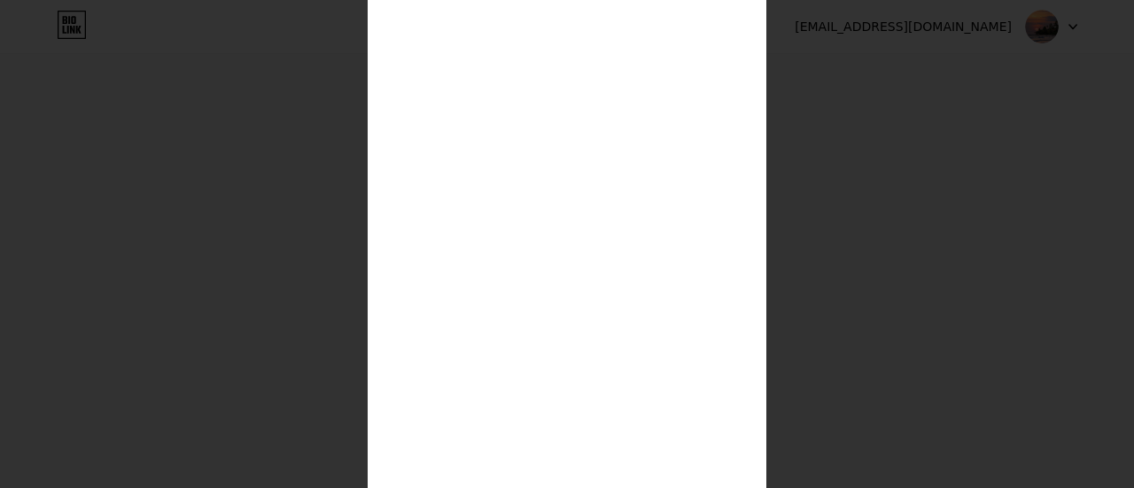
scroll to position [498, 0]
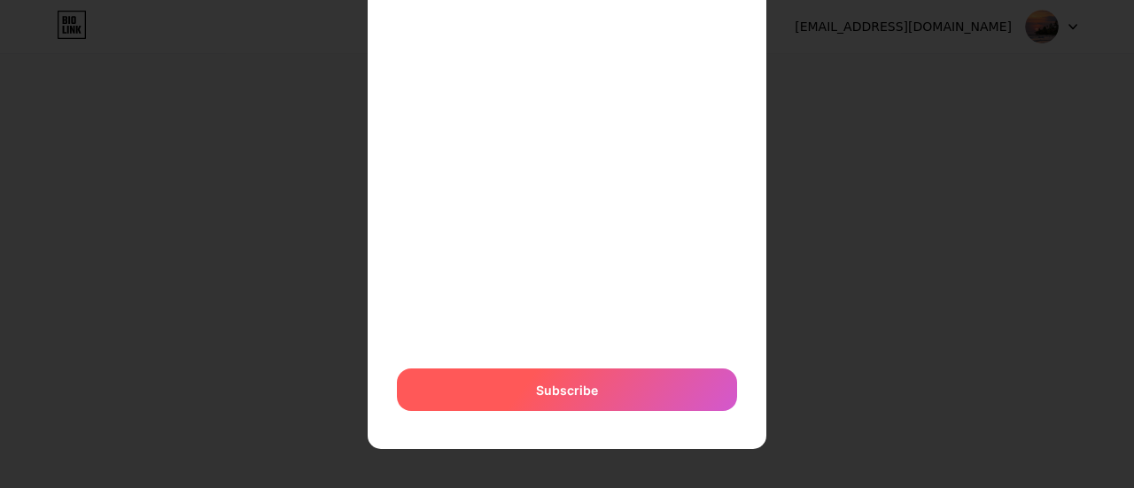
click at [569, 384] on span "Subscribe" at bounding box center [567, 390] width 62 height 19
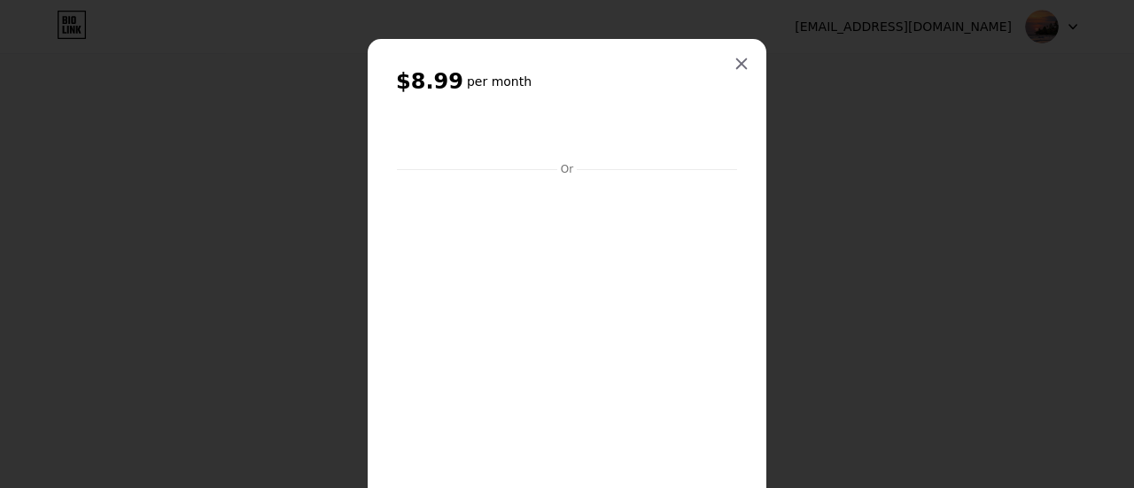
scroll to position [255, 0]
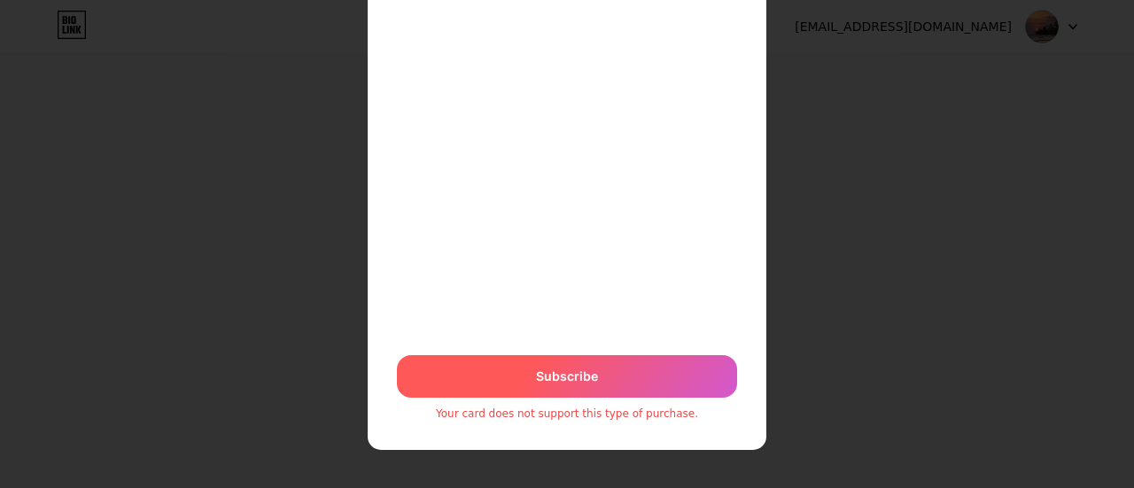
click at [589, 375] on span "Subscribe" at bounding box center [567, 376] width 62 height 19
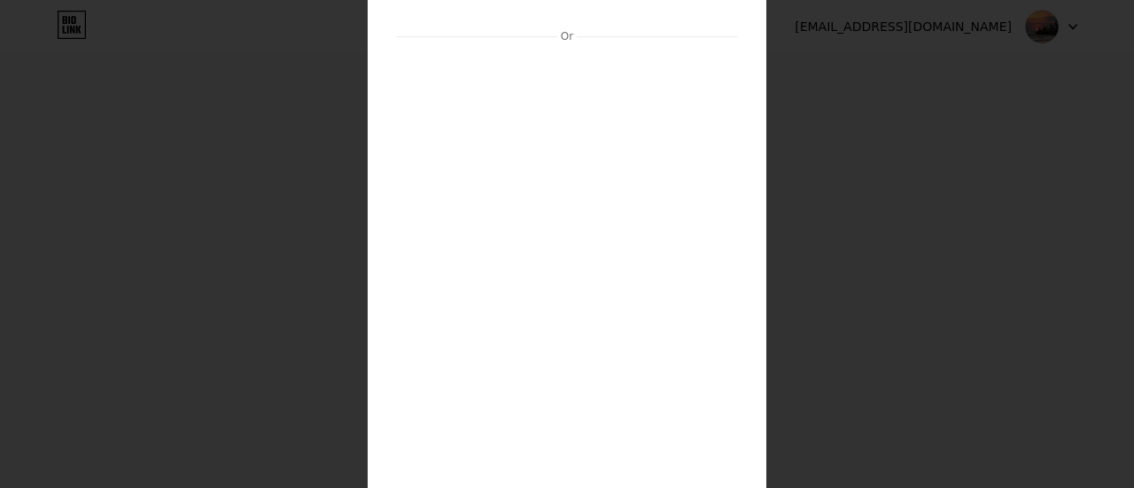
scroll to position [0, 0]
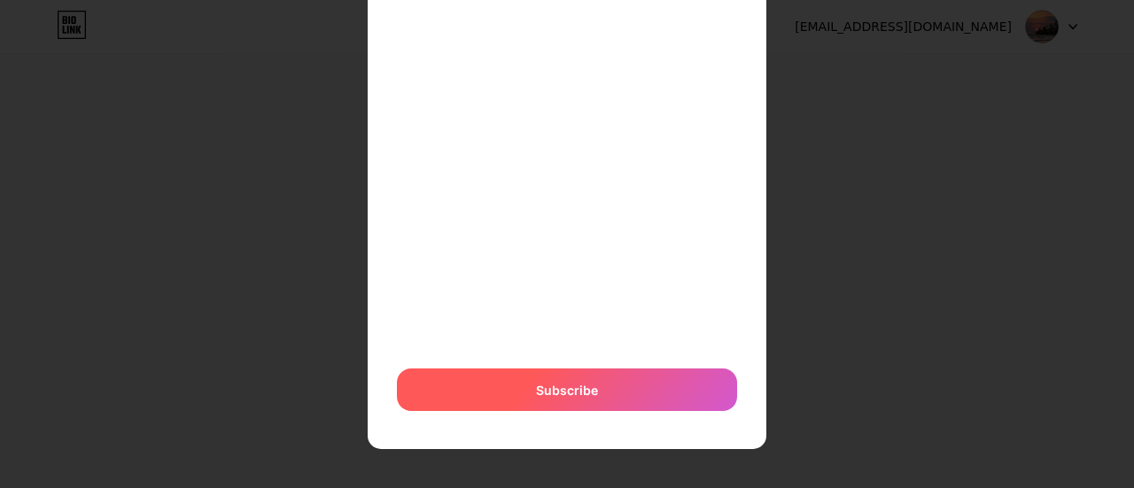
click at [536, 385] on span "Subscribe" at bounding box center [567, 390] width 62 height 19
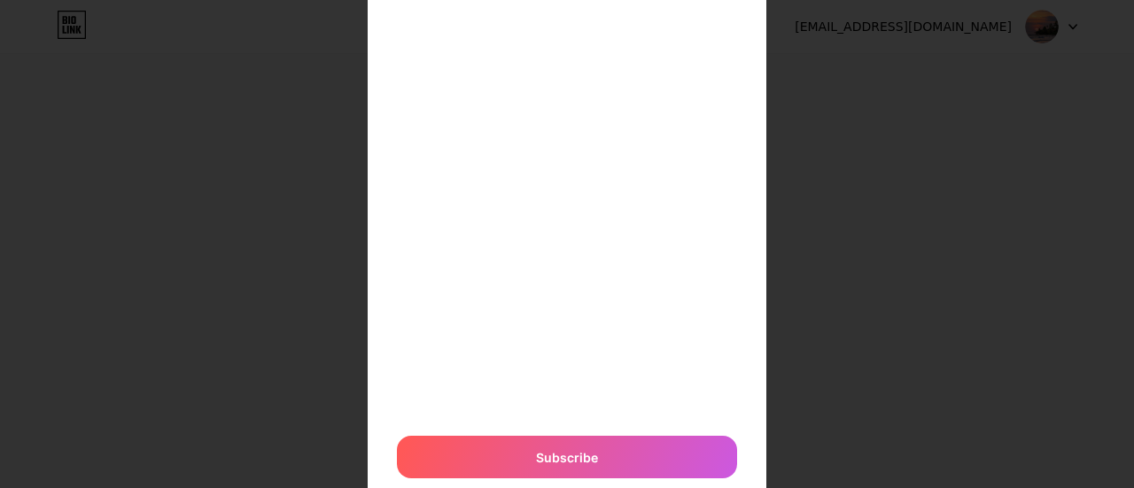
scroll to position [512, 0]
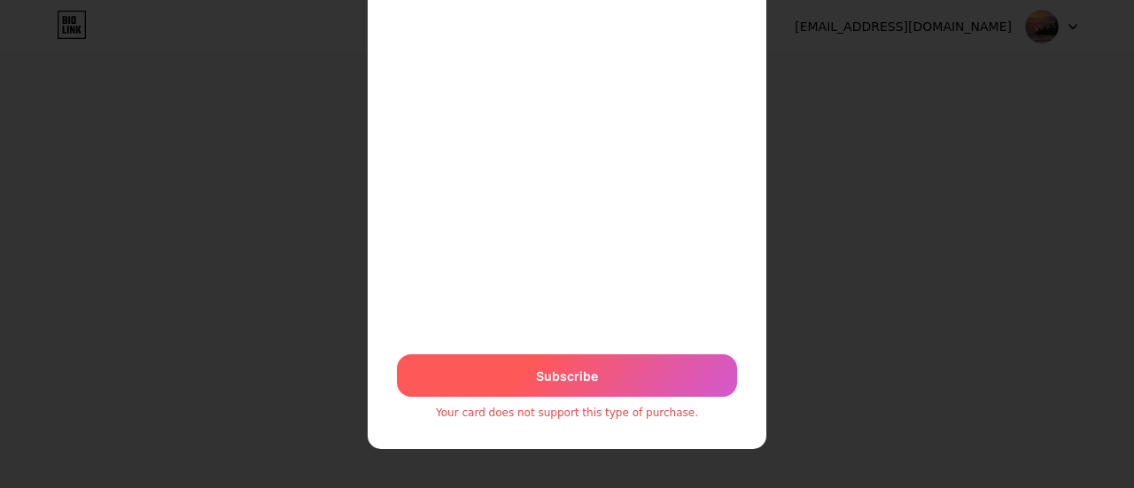
click at [564, 373] on span "Subscribe" at bounding box center [567, 376] width 62 height 19
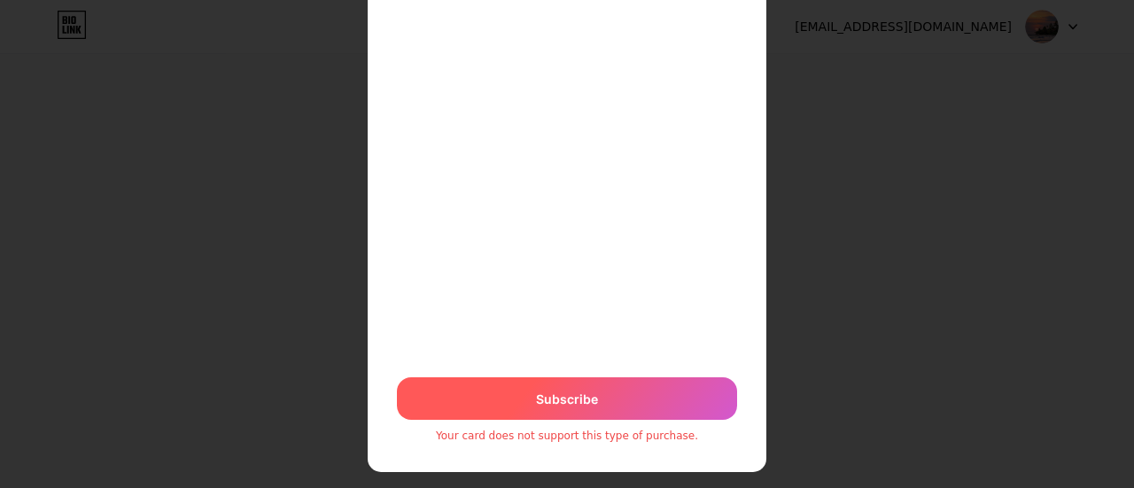
click at [569, 383] on div "Subscribe" at bounding box center [567, 398] width 340 height 43
click at [572, 401] on span "Subscribe" at bounding box center [567, 399] width 62 height 19
